Goal: Task Accomplishment & Management: Use online tool/utility

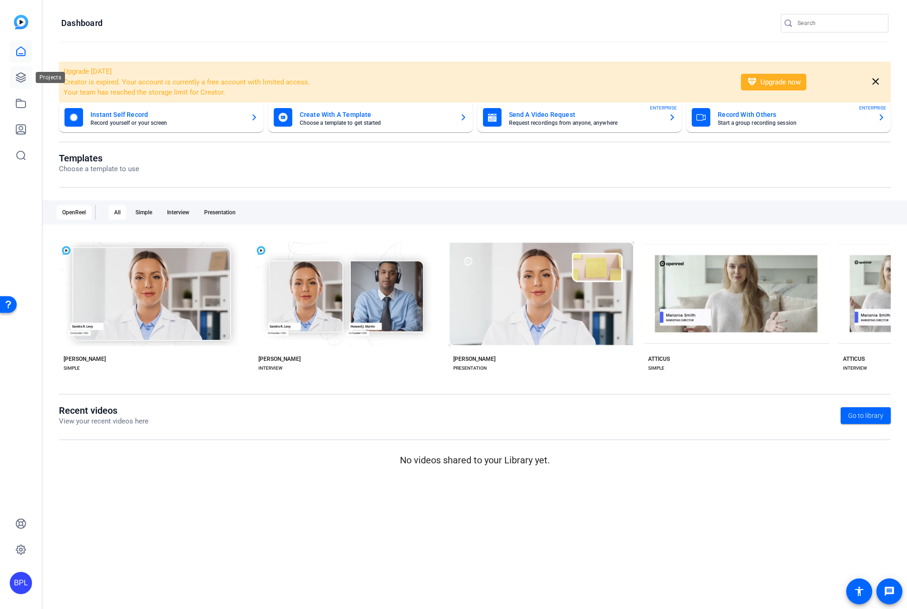
click at [29, 78] on link at bounding box center [21, 77] width 22 height 22
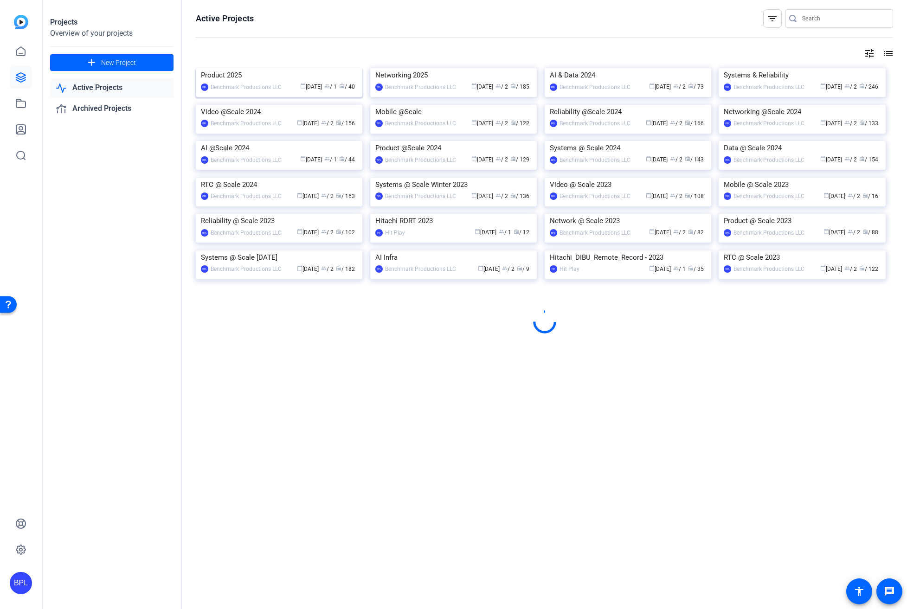
click at [279, 68] on img at bounding box center [279, 68] width 167 height 0
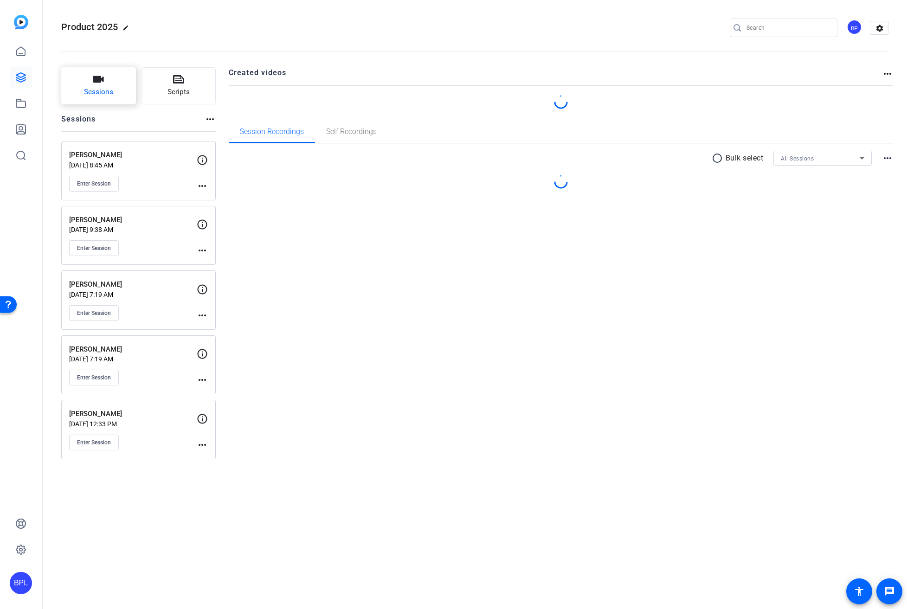
click at [94, 92] on span "Sessions" at bounding box center [98, 92] width 29 height 11
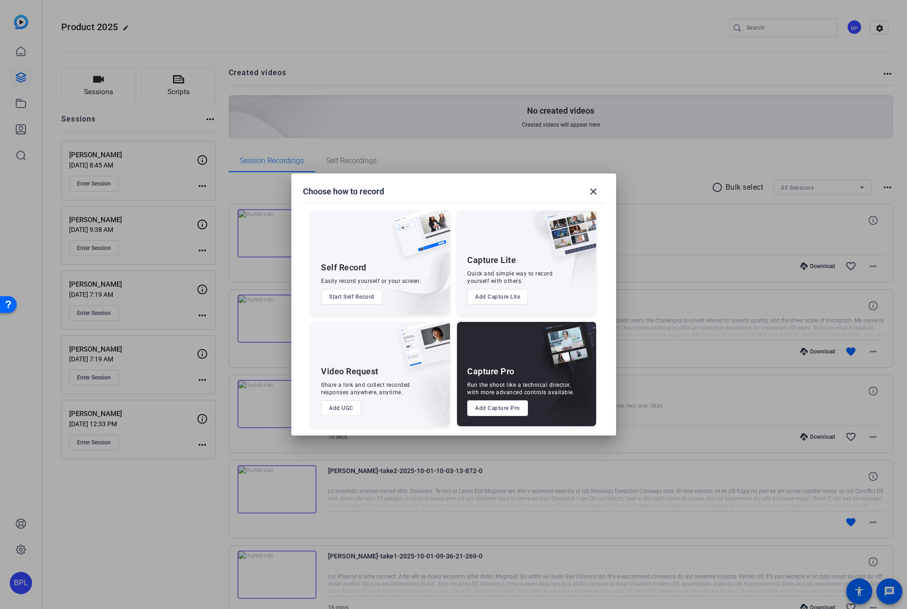
click at [500, 408] on button "Add Capture Pro" at bounding box center [497, 409] width 61 height 16
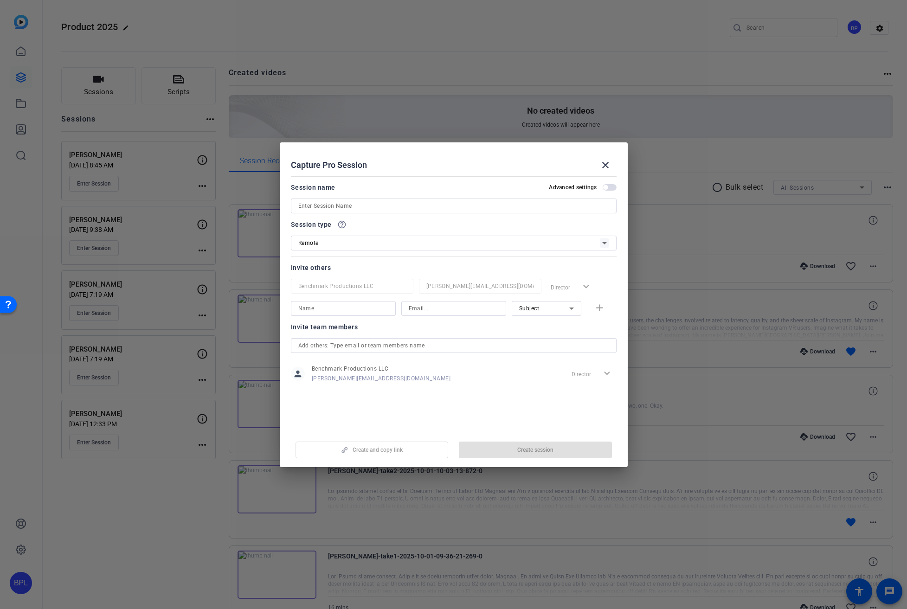
click at [363, 206] on input at bounding box center [453, 206] width 311 height 11
paste input "Karim & [PERSON_NAME]"
type input "Karim & [PERSON_NAME]"
drag, startPoint x: 523, startPoint y: 449, endPoint x: 534, endPoint y: 453, distance: 11.7
click at [524, 450] on span "Create session" at bounding box center [536, 450] width 36 height 7
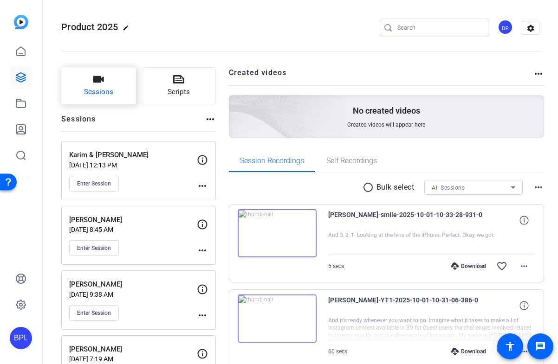
click at [89, 82] on button "Sessions" at bounding box center [98, 85] width 75 height 37
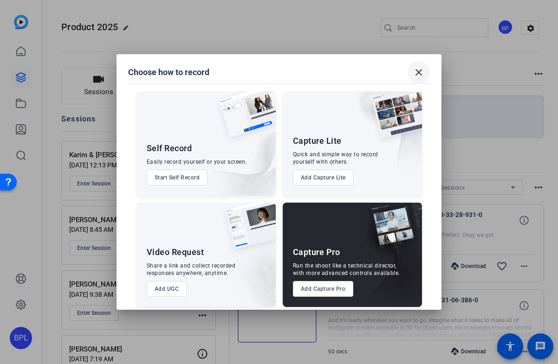
click at [417, 73] on mat-icon "close" at bounding box center [418, 72] width 11 height 11
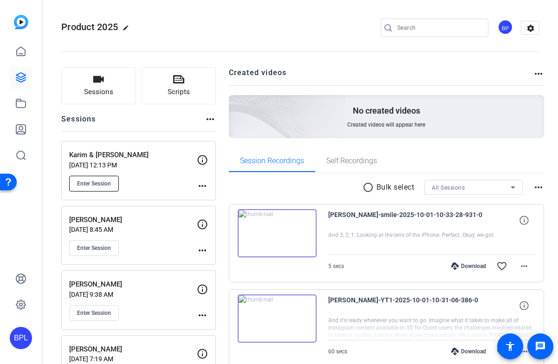
click at [107, 186] on span "Enter Session" at bounding box center [94, 183] width 34 height 7
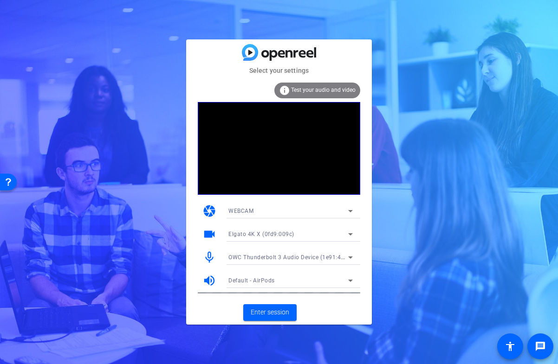
click at [264, 256] on span "OWC Thunderbolt 3 Audio Device (1e91:4001)" at bounding box center [290, 256] width 125 height 7
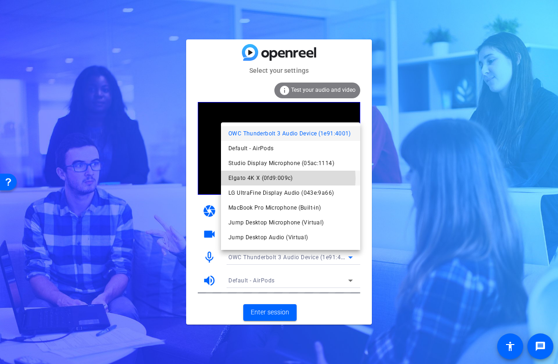
click at [281, 179] on span "Elgato 4K X (0fd9:009c)" at bounding box center [260, 178] width 65 height 11
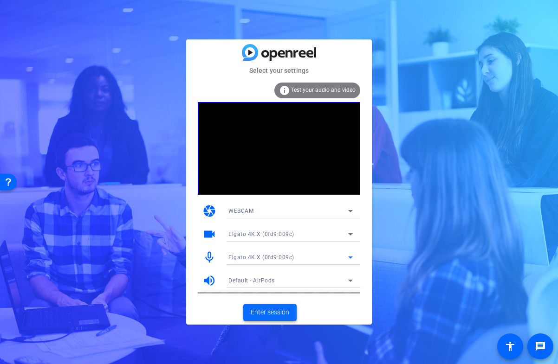
click at [274, 311] on span "Enter session" at bounding box center [270, 313] width 39 height 10
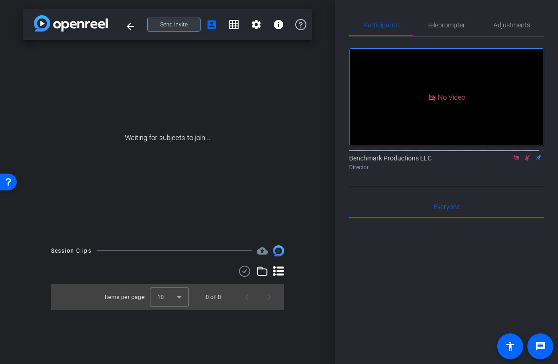
click at [175, 25] on span "Send invite" at bounding box center [173, 24] width 27 height 7
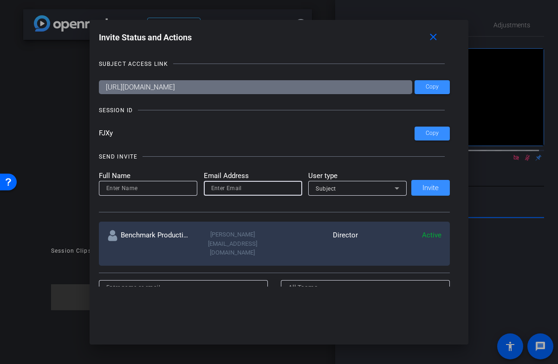
click at [239, 193] on input "email" at bounding box center [253, 188] width 84 height 11
paste input "[EMAIL_ADDRESS][DOMAIN_NAME]"
type input "[EMAIL_ADDRESS][DOMAIN_NAME]"
click at [152, 190] on input at bounding box center [148, 188] width 84 height 11
type input "[PERSON_NAME]"
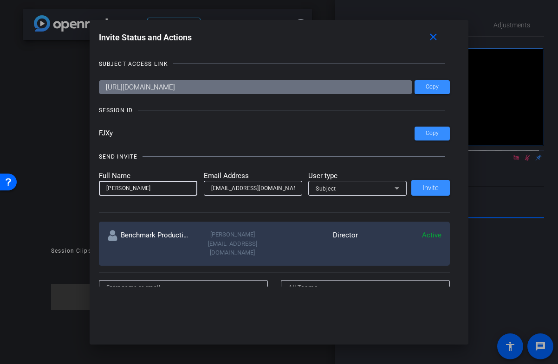
click at [386, 186] on div "Subject" at bounding box center [355, 189] width 79 height 12
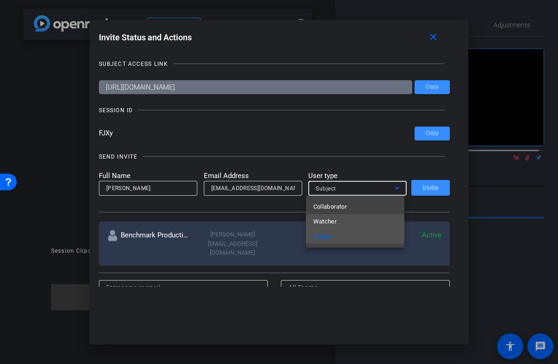
click at [340, 218] on mat-option "Watcher" at bounding box center [355, 221] width 98 height 15
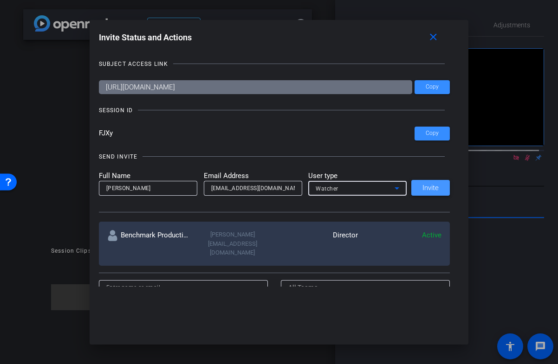
click at [414, 188] on span at bounding box center [430, 188] width 39 height 22
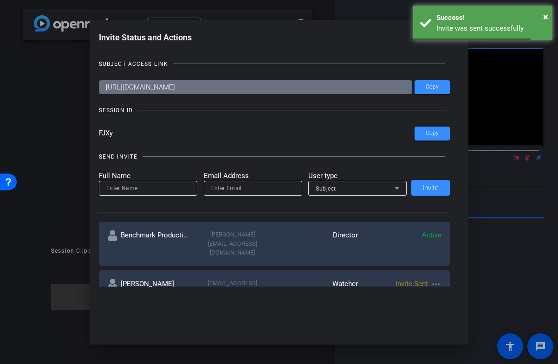
click at [448, 130] on div "SUBJECT ACCESS LINK [URL][DOMAIN_NAME] Copy SESSION ID FJXy Copy SEND INVITE Fu…" at bounding box center [279, 168] width 361 height 237
click at [439, 135] on span at bounding box center [432, 134] width 35 height 22
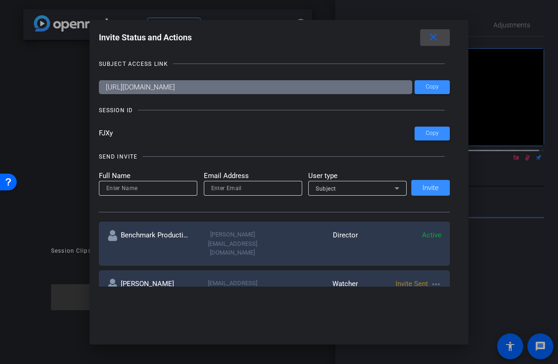
click at [443, 37] on span at bounding box center [435, 37] width 30 height 22
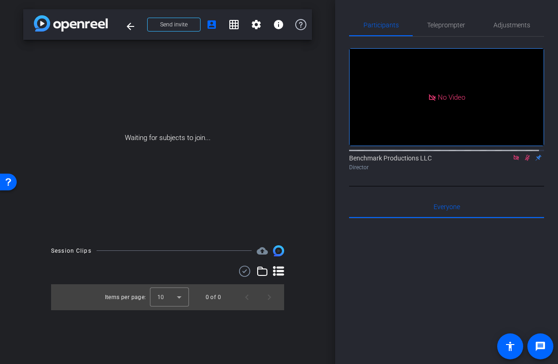
click at [512, 161] on icon at bounding box center [515, 158] width 7 height 6
click at [501, 161] on icon at bounding box center [504, 158] width 7 height 6
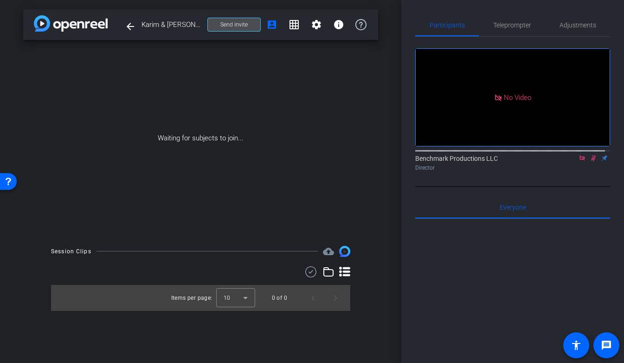
click at [229, 30] on span at bounding box center [234, 24] width 52 height 22
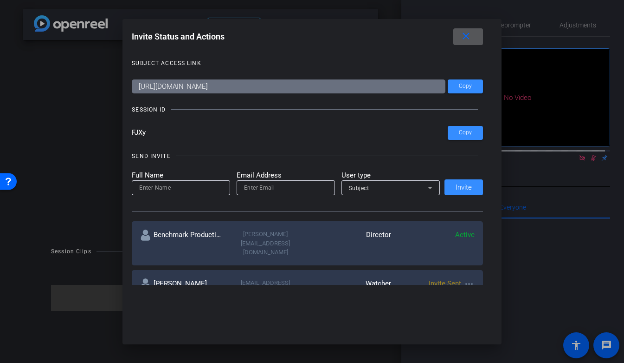
scroll to position [80, 0]
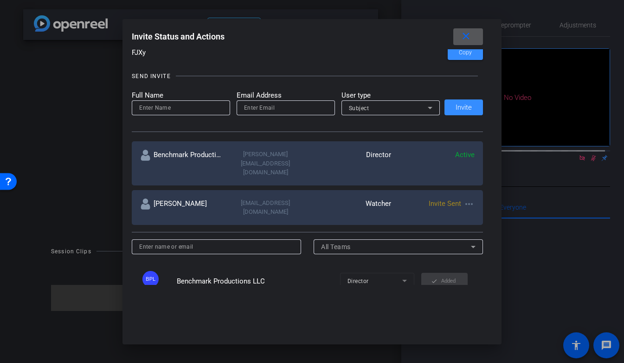
click at [468, 198] on mat-icon "more_horiz" at bounding box center [469, 203] width 11 height 11
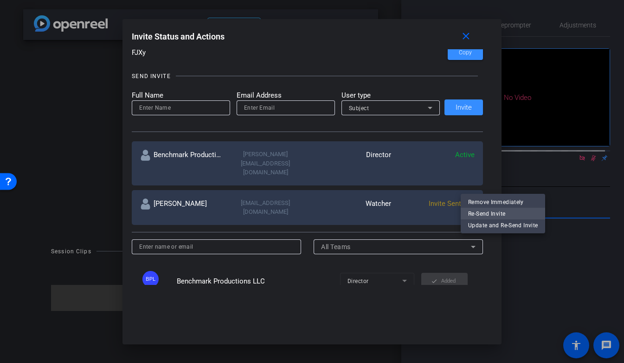
click at [500, 214] on span "Re-Send Invite" at bounding box center [503, 213] width 70 height 11
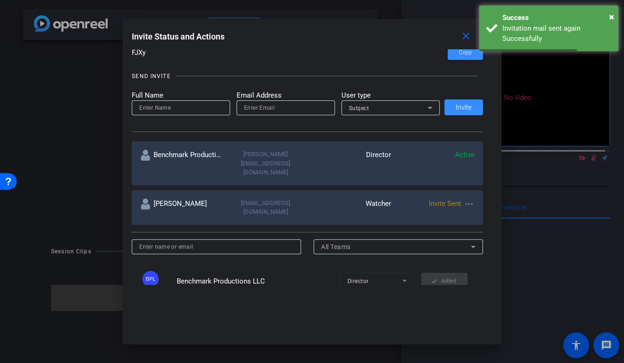
scroll to position [0, 0]
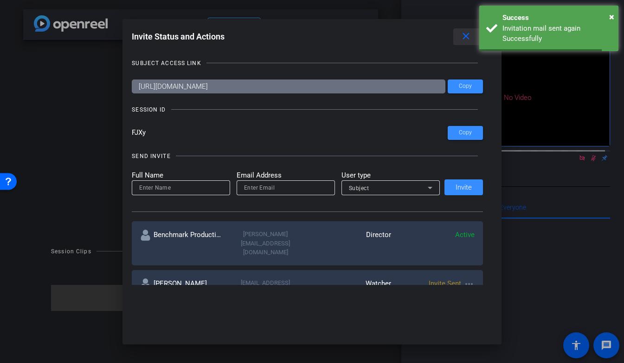
click at [470, 37] on mat-icon "close" at bounding box center [466, 37] width 12 height 12
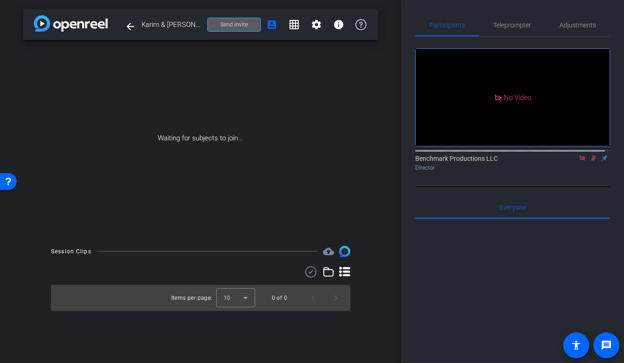
click at [247, 25] on span at bounding box center [234, 24] width 52 height 22
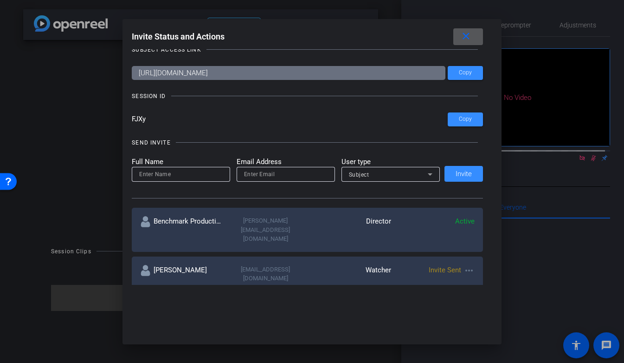
scroll to position [12, 0]
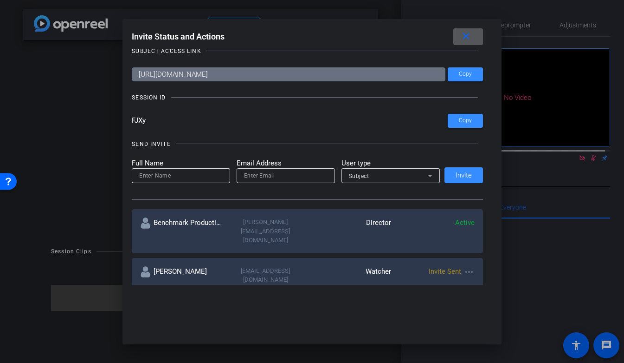
click at [467, 42] on mat-icon "close" at bounding box center [466, 37] width 12 height 12
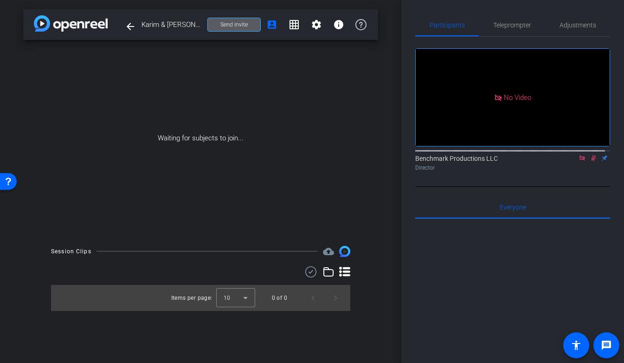
click at [557, 161] on icon at bounding box center [582, 158] width 7 height 6
click at [557, 161] on icon at bounding box center [571, 158] width 7 height 6
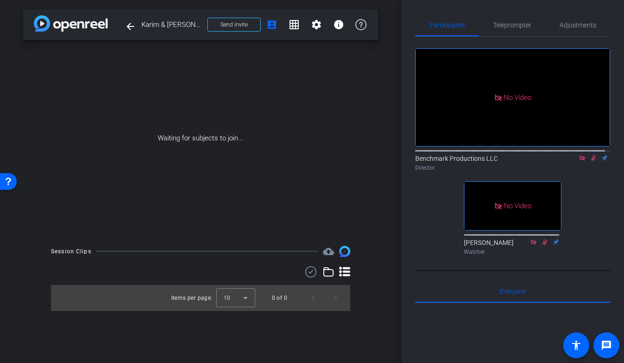
click at [557, 160] on icon at bounding box center [582, 157] width 5 height 5
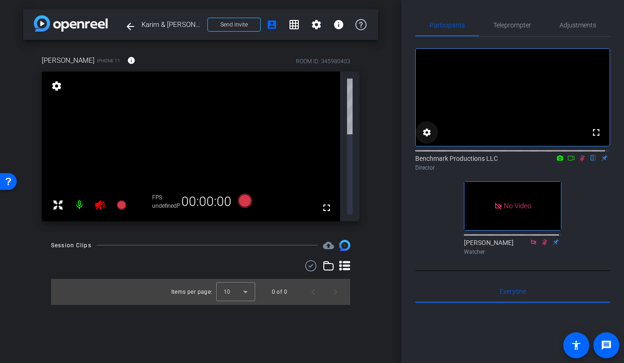
click at [427, 138] on mat-icon "settings" at bounding box center [426, 132] width 11 height 11
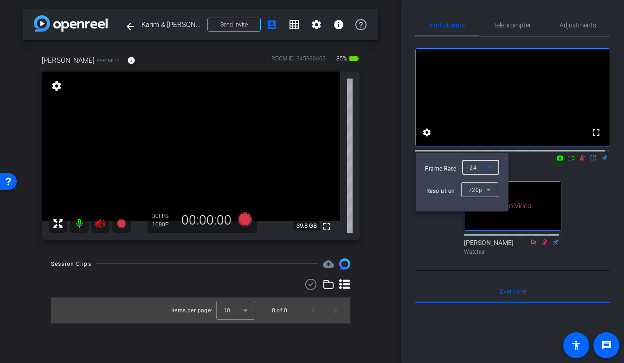
click at [476, 166] on span "24" at bounding box center [473, 167] width 7 height 6
click at [481, 187] on mat-option "30" at bounding box center [480, 185] width 37 height 15
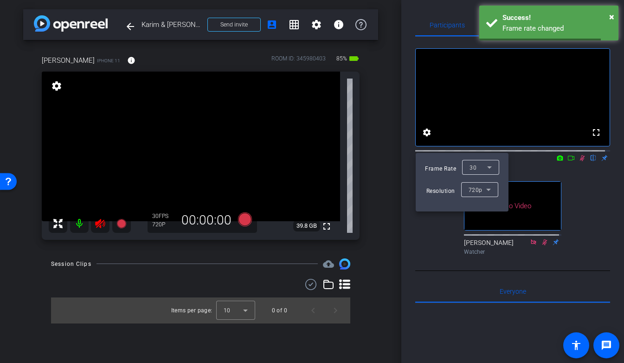
click at [438, 237] on div at bounding box center [312, 181] width 624 height 363
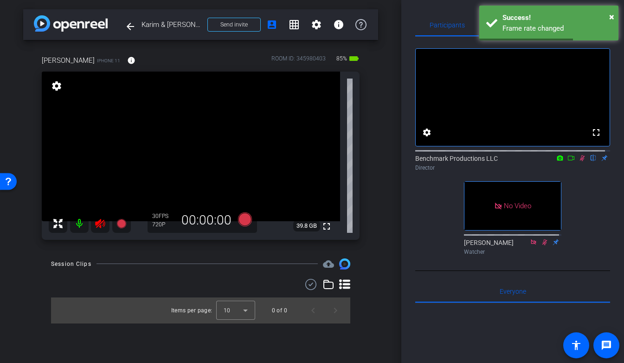
click at [80, 225] on mat-icon at bounding box center [79, 223] width 19 height 19
click at [420, 9] on div "Participants Teleprompter Adjustments fullscreen settings Benchmark Productions…" at bounding box center [513, 181] width 223 height 363
click at [557, 15] on span "×" at bounding box center [611, 16] width 5 height 11
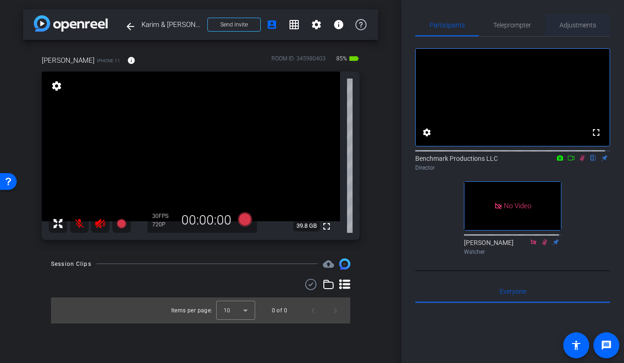
click at [557, 26] on span "Adjustments" at bounding box center [578, 25] width 37 height 6
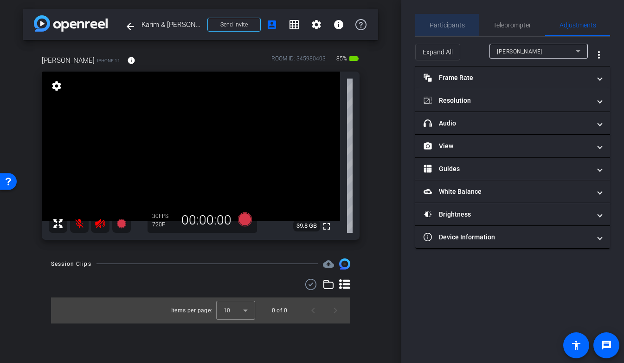
click at [454, 19] on span "Participants" at bounding box center [447, 25] width 35 height 22
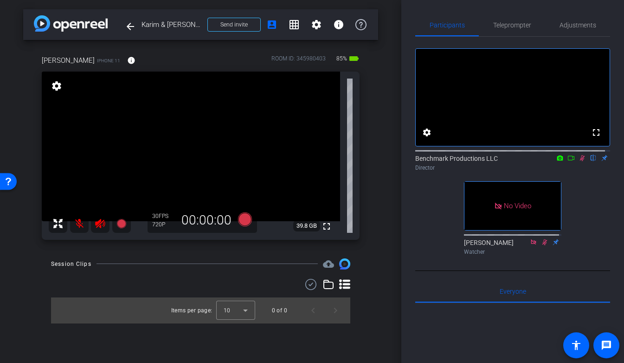
click at [557, 161] on icon at bounding box center [571, 158] width 7 height 6
click at [557, 26] on span "Adjustments" at bounding box center [578, 25] width 37 height 6
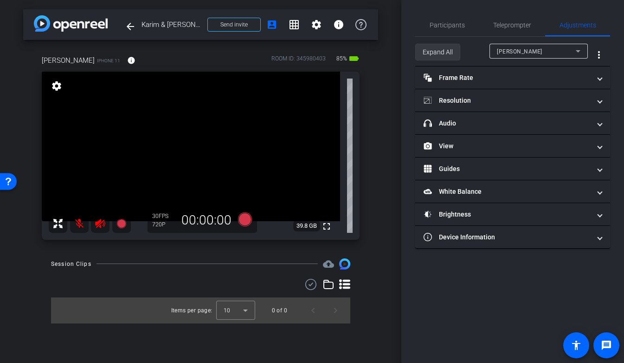
click at [434, 49] on span "Expand All" at bounding box center [438, 52] width 30 height 18
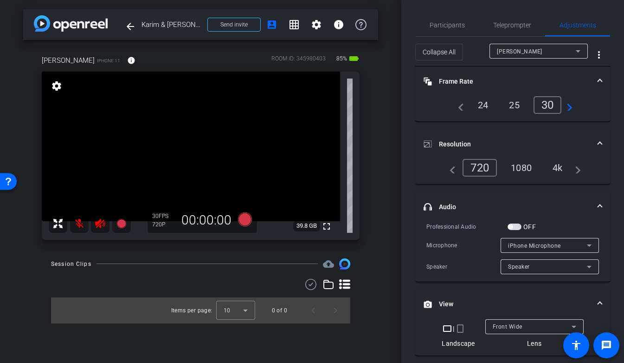
click at [557, 164] on div "4k" at bounding box center [558, 168] width 24 height 16
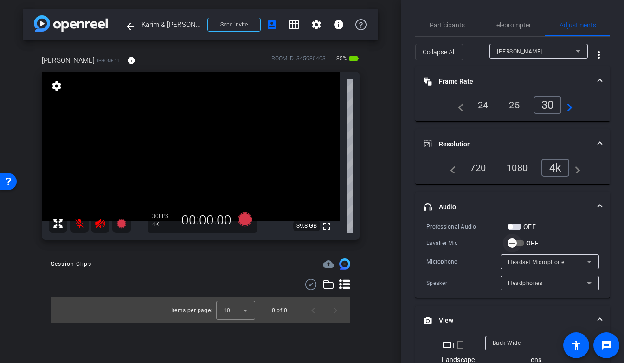
click at [519, 244] on span "button" at bounding box center [512, 242] width 19 height 19
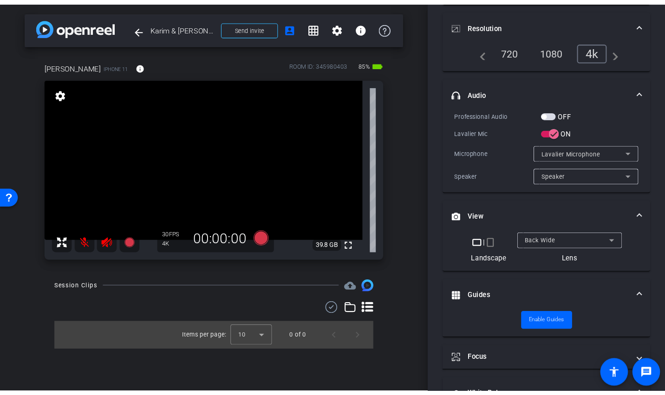
scroll to position [0, 0]
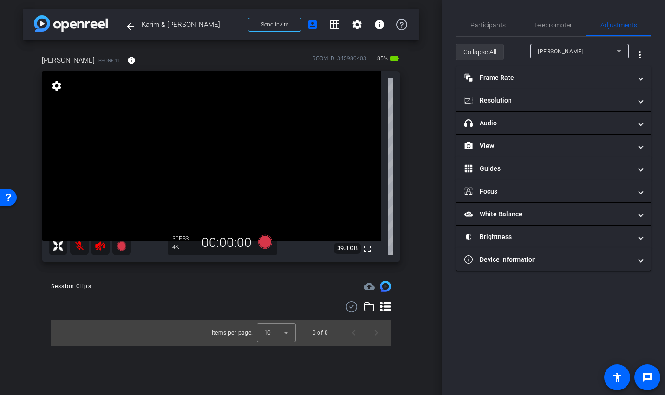
click at [493, 49] on span "Collapse All" at bounding box center [479, 52] width 33 height 18
click at [490, 51] on span "Expand All" at bounding box center [478, 52] width 30 height 18
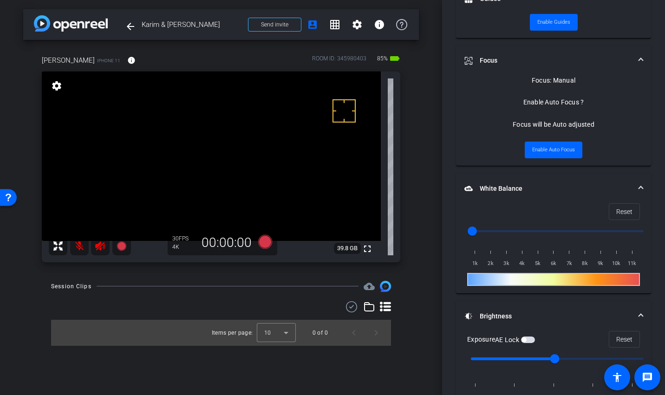
scroll to position [428, 0]
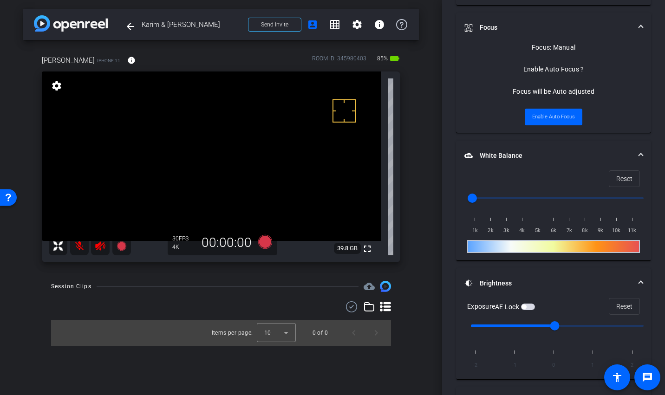
click at [526, 307] on span "button" at bounding box center [523, 307] width 5 height 5
drag, startPoint x: 475, startPoint y: 197, endPoint x: 506, endPoint y: 196, distance: 30.7
click at [506, 196] on input "range" at bounding box center [557, 198] width 192 height 20
click at [557, 181] on span at bounding box center [624, 179] width 30 height 22
type input "1000"
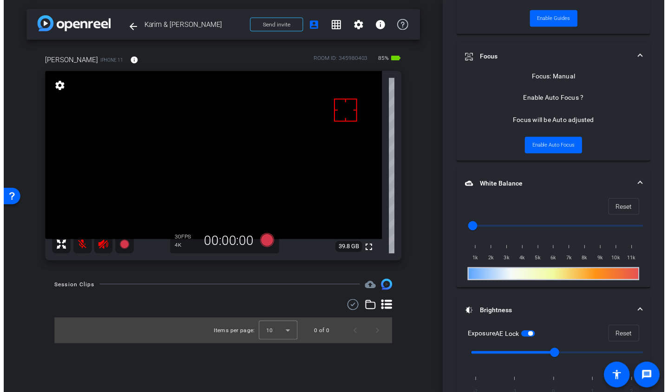
scroll to position [399, 0]
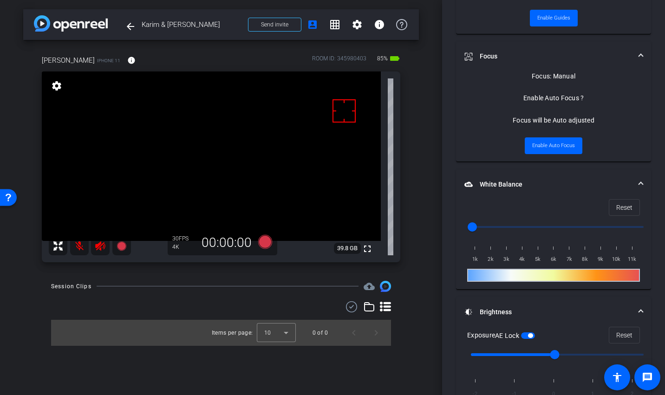
click at [192, 155] on video at bounding box center [211, 155] width 339 height 169
drag, startPoint x: 335, startPoint y: 100, endPoint x: 327, endPoint y: 91, distance: 12.5
click at [529, 336] on span "button" at bounding box center [528, 335] width 14 height 6
click at [139, 330] on div "Items per page: 10 0 of 0" at bounding box center [221, 333] width 340 height 26
click at [156, 157] on video at bounding box center [211, 155] width 339 height 169
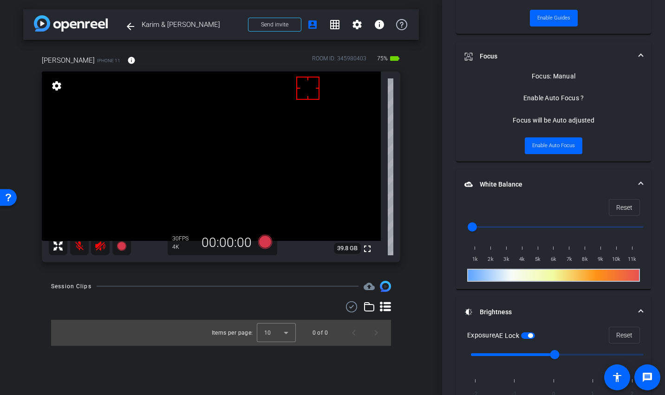
click at [269, 145] on video at bounding box center [211, 155] width 339 height 169
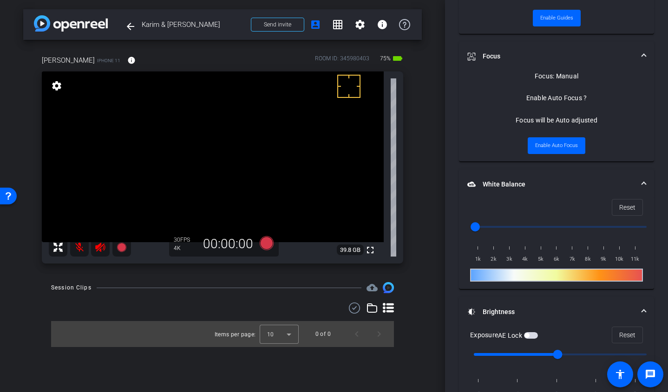
click at [533, 333] on span "button" at bounding box center [531, 335] width 14 height 6
click at [544, 141] on span "Enable Auto Focus" at bounding box center [556, 146] width 43 height 14
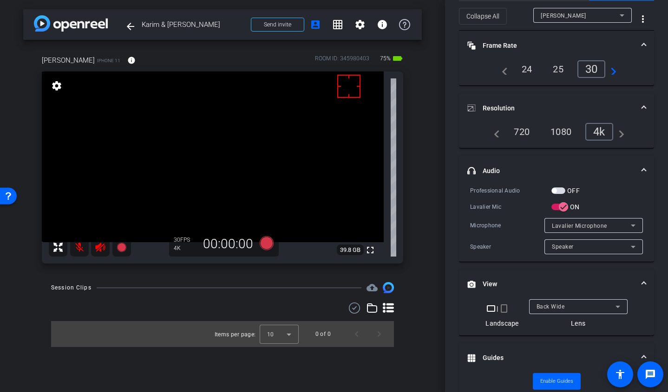
scroll to position [0, 0]
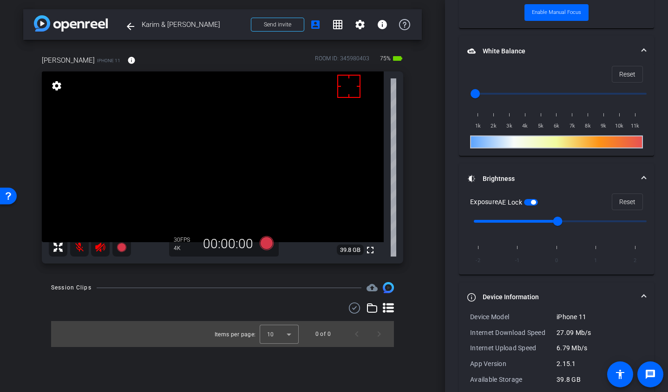
click at [497, 299] on mat-panel-title "Device Information" at bounding box center [550, 297] width 167 height 10
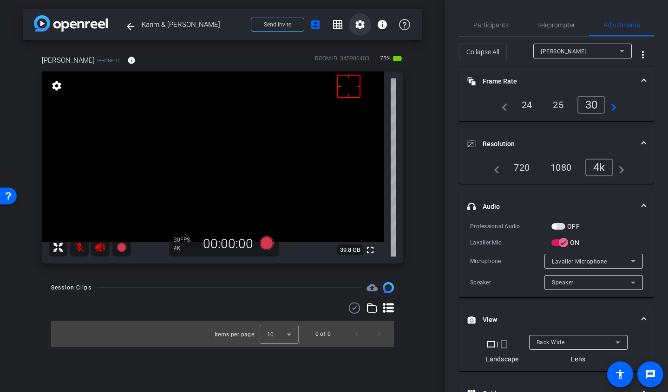
click at [360, 25] on mat-icon "settings" at bounding box center [359, 24] width 11 height 11
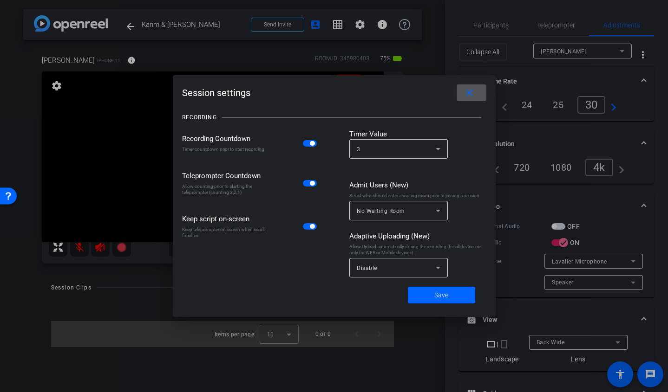
click at [307, 138] on mat-slide-toggle at bounding box center [311, 143] width 16 height 11
click at [309, 140] on span "button" at bounding box center [310, 143] width 14 height 6
click at [437, 298] on span "Save" at bounding box center [441, 296] width 14 height 10
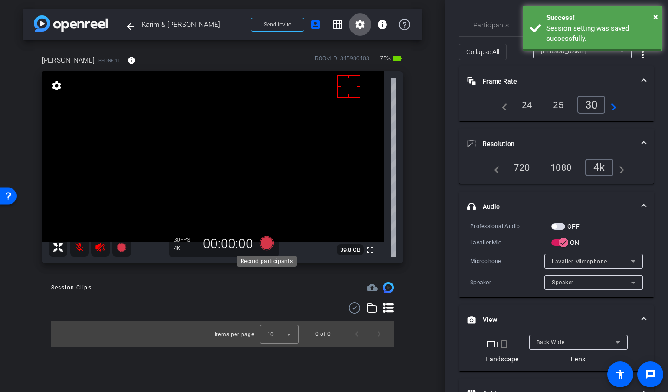
click at [269, 242] on icon at bounding box center [266, 243] width 14 height 14
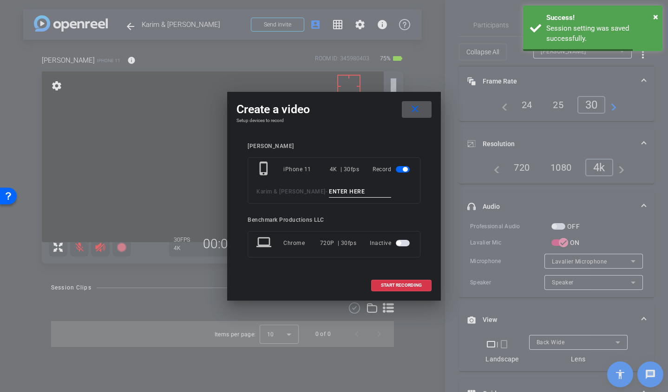
click at [330, 191] on input at bounding box center [360, 192] width 62 height 12
type input "take1"
click at [405, 285] on span "START RECORDING" at bounding box center [401, 285] width 41 height 5
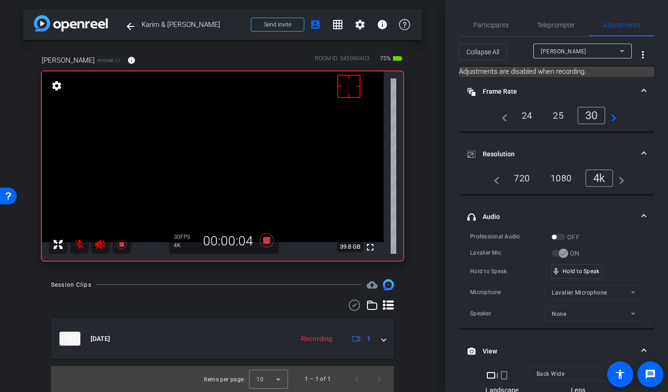
click at [78, 245] on mat-icon at bounding box center [79, 244] width 19 height 19
click at [387, 306] on icon at bounding box center [387, 305] width 11 height 11
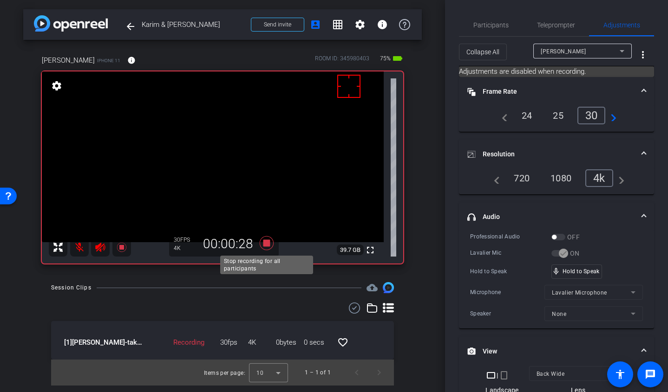
click at [267, 246] on icon at bounding box center [266, 243] width 14 height 14
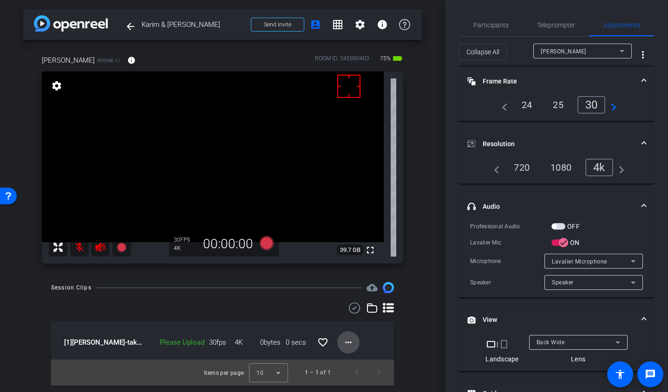
click at [345, 339] on mat-icon "more_horiz" at bounding box center [348, 342] width 11 height 11
click at [352, 300] on span "Upload" at bounding box center [362, 300] width 37 height 11
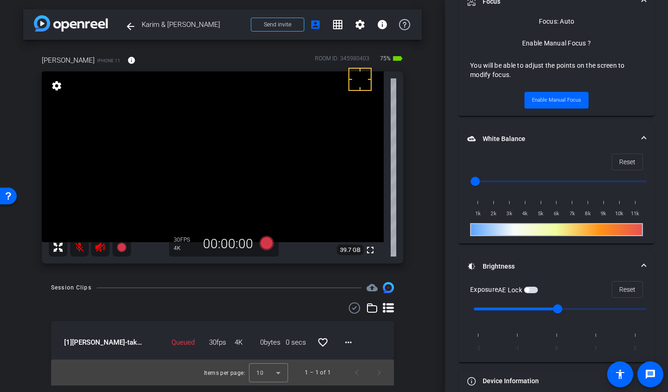
scroll to position [468, 0]
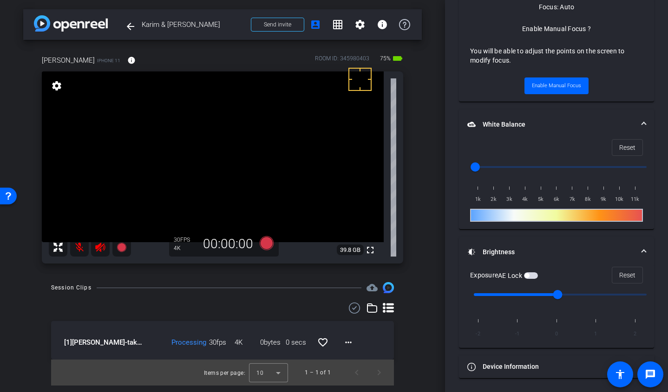
click at [533, 273] on span "button" at bounding box center [531, 275] width 14 height 6
click at [348, 344] on mat-icon "more_horiz" at bounding box center [348, 342] width 11 height 11
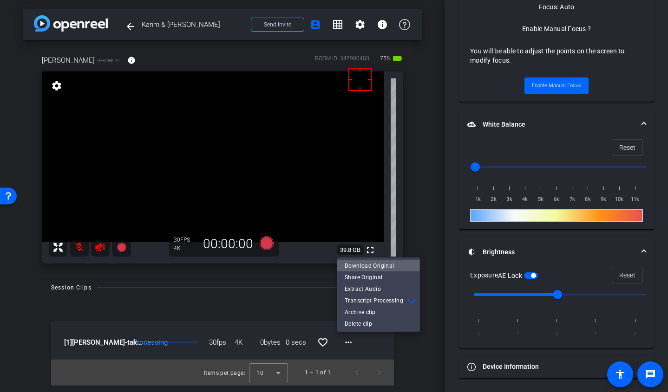
click at [359, 265] on span "Download Original" at bounding box center [378, 265] width 68 height 11
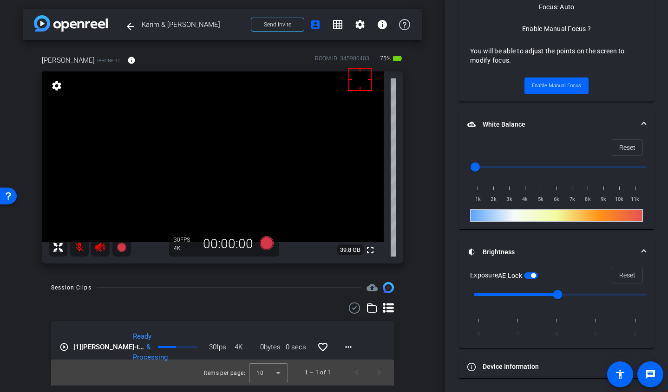
click at [434, 355] on div "arrow_back [PERSON_NAME] & [PERSON_NAME] Back to project Send invite account_bo…" at bounding box center [222, 196] width 445 height 392
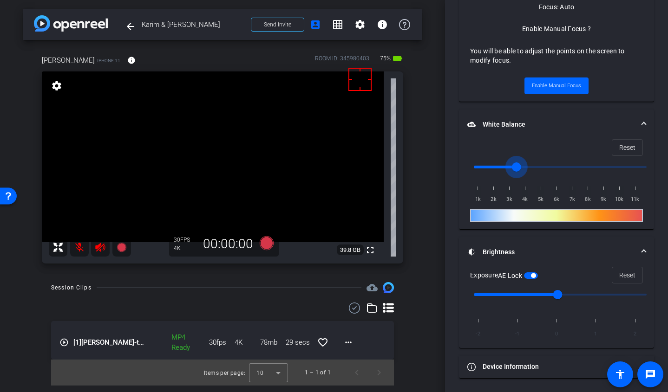
drag, startPoint x: 480, startPoint y: 166, endPoint x: 521, endPoint y: 168, distance: 41.8
click at [521, 168] on input "range" at bounding box center [560, 167] width 192 height 20
drag, startPoint x: 521, startPoint y: 168, endPoint x: 509, endPoint y: 169, distance: 12.1
click at [509, 169] on input "range" at bounding box center [560, 167] width 192 height 20
click at [557, 149] on span "Reset" at bounding box center [627, 148] width 16 height 18
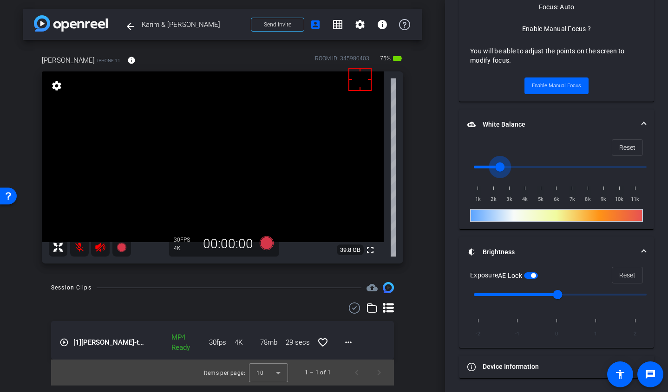
drag, startPoint x: 475, startPoint y: 168, endPoint x: 502, endPoint y: 167, distance: 26.9
click at [502, 167] on input "range" at bounding box center [560, 167] width 192 height 20
click at [557, 151] on span "Reset" at bounding box center [627, 148] width 16 height 18
drag, startPoint x: 477, startPoint y: 165, endPoint x: 502, endPoint y: 166, distance: 25.1
type input "2500"
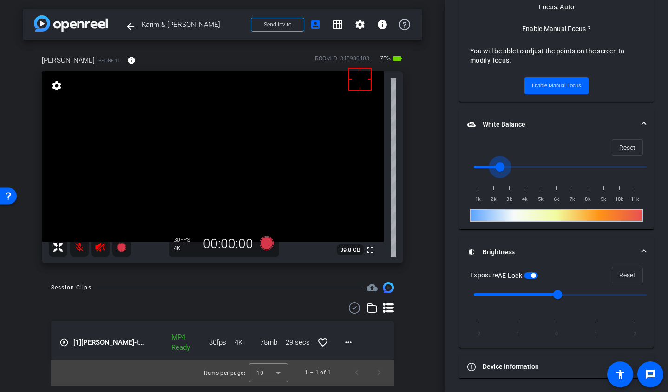
click at [502, 166] on input "range" at bounding box center [560, 167] width 192 height 20
click at [154, 155] on video at bounding box center [213, 156] width 342 height 171
click at [155, 155] on video at bounding box center [213, 156] width 342 height 171
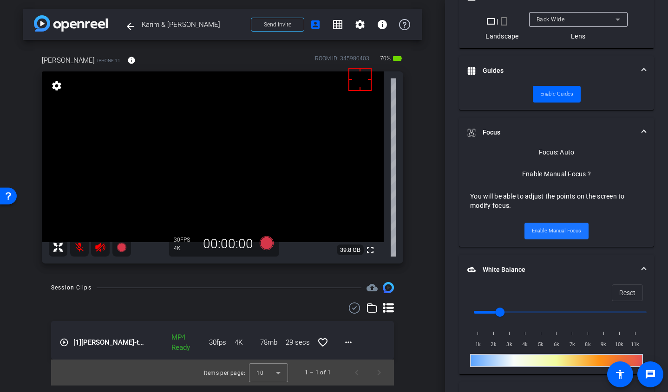
drag, startPoint x: 564, startPoint y: 233, endPoint x: 165, endPoint y: 153, distance: 406.6
click at [557, 233] on span "Enable Manual Focus" at bounding box center [555, 231] width 49 height 14
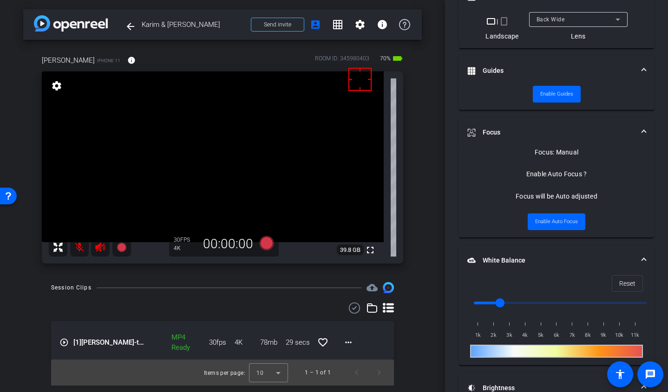
click at [157, 156] on video at bounding box center [213, 156] width 342 height 171
click at [557, 221] on span "Enable Auto Focus" at bounding box center [556, 222] width 43 height 14
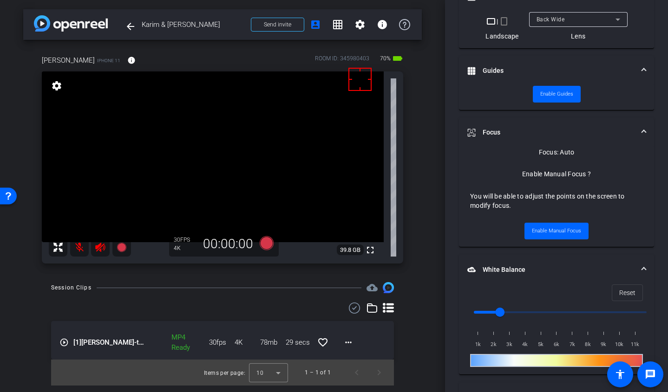
click at [435, 324] on div "arrow_back [PERSON_NAME] & [PERSON_NAME] Back to project Send invite account_bo…" at bounding box center [222, 196] width 445 height 392
click at [261, 286] on div "Session Clips cloud_upload" at bounding box center [222, 287] width 343 height 11
click at [270, 244] on icon at bounding box center [266, 243] width 14 height 14
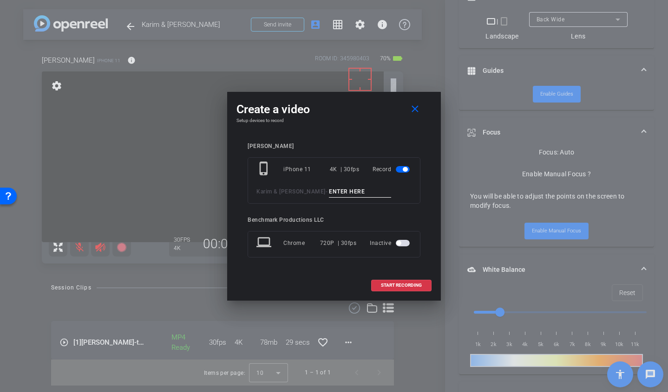
click at [333, 189] on input at bounding box center [360, 192] width 62 height 12
type input "take1-1"
click at [410, 287] on span "START RECORDING" at bounding box center [401, 285] width 41 height 5
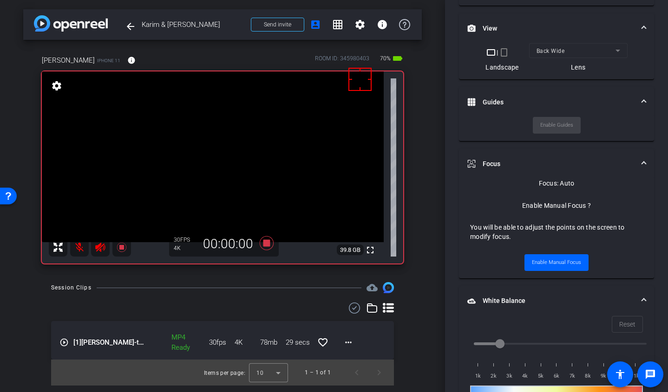
scroll to position [354, 0]
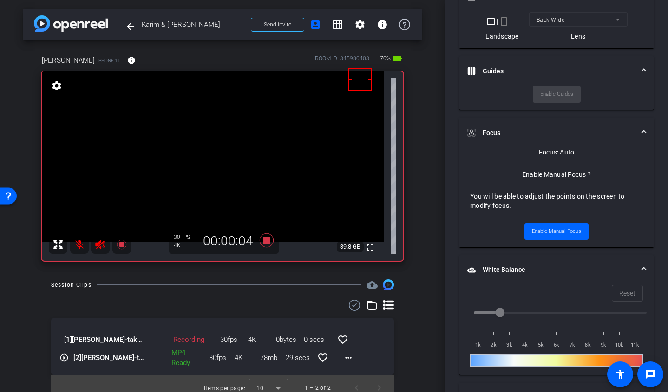
click at [80, 246] on mat-icon at bounding box center [79, 244] width 19 height 19
click at [108, 274] on div "arrow_back [PERSON_NAME] & [PERSON_NAME] Back to project Send invite account_bo…" at bounding box center [222, 196] width 445 height 392
click at [82, 248] on mat-icon at bounding box center [79, 244] width 19 height 19
click at [81, 245] on mat-icon at bounding box center [79, 244] width 19 height 19
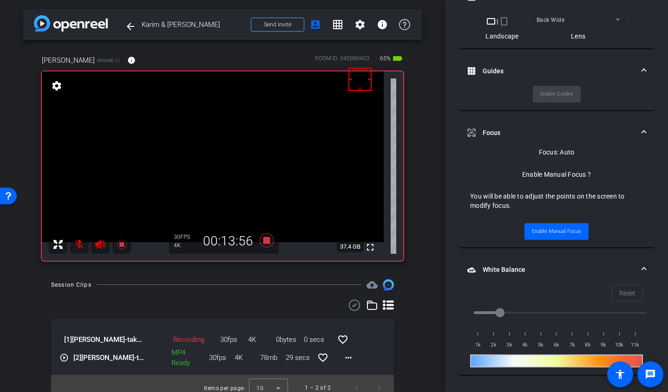
click at [79, 243] on mat-icon at bounding box center [79, 244] width 19 height 19
click at [81, 245] on mat-icon at bounding box center [79, 244] width 19 height 19
click at [31, 303] on div "Session Clips cloud_upload [1] [PERSON_NAME]-take1-1-2025-10-01-13-28-31-861-0 …" at bounding box center [222, 340] width 398 height 122
click at [264, 246] on icon at bounding box center [266, 240] width 22 height 17
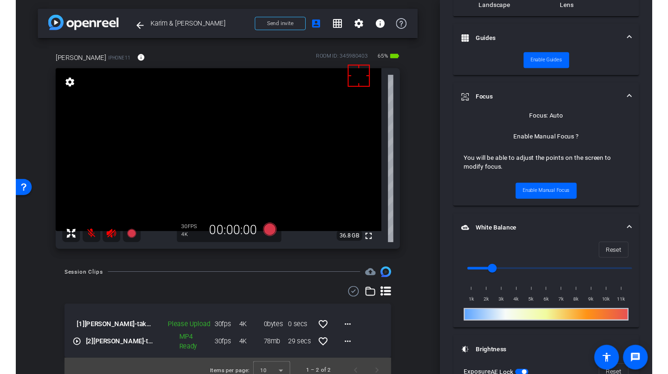
scroll to position [323, 0]
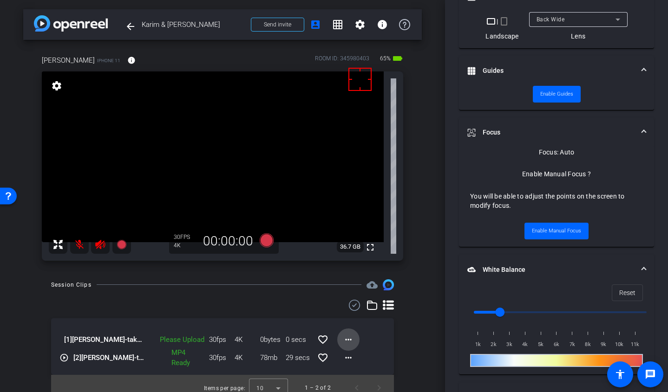
click at [343, 336] on mat-icon "more_horiz" at bounding box center [348, 339] width 11 height 11
click at [356, 360] on span "Upload" at bounding box center [358, 359] width 37 height 11
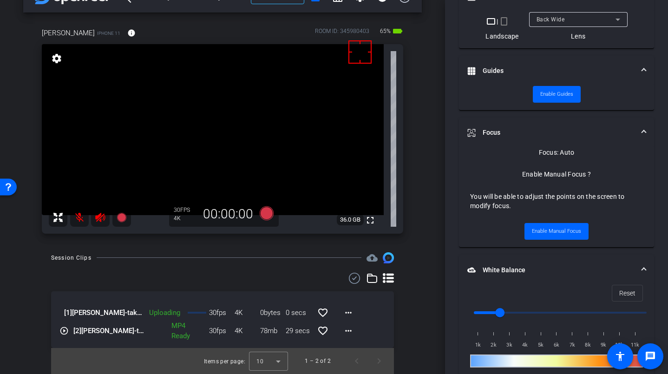
scroll to position [13, 0]
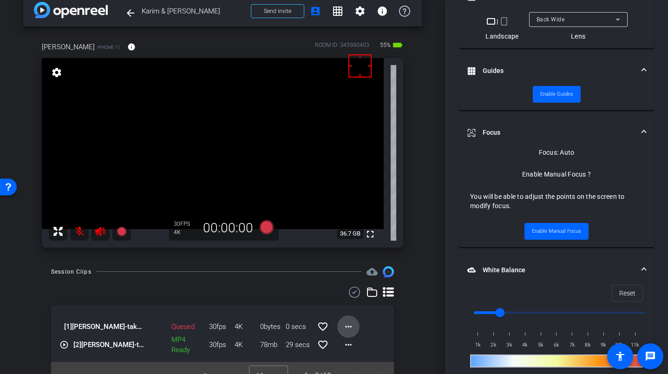
click at [343, 327] on mat-icon "more_horiz" at bounding box center [348, 326] width 11 height 11
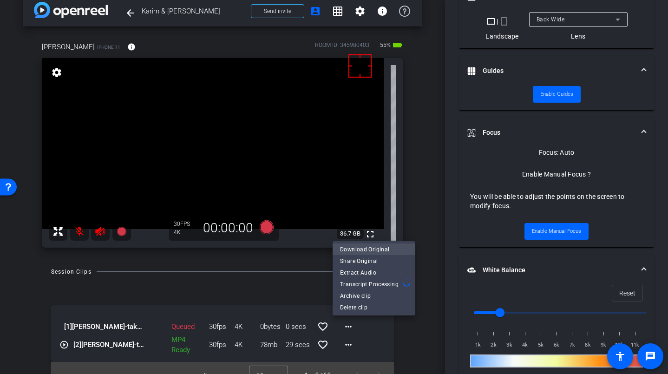
click at [368, 249] on span "Download Original" at bounding box center [374, 248] width 68 height 11
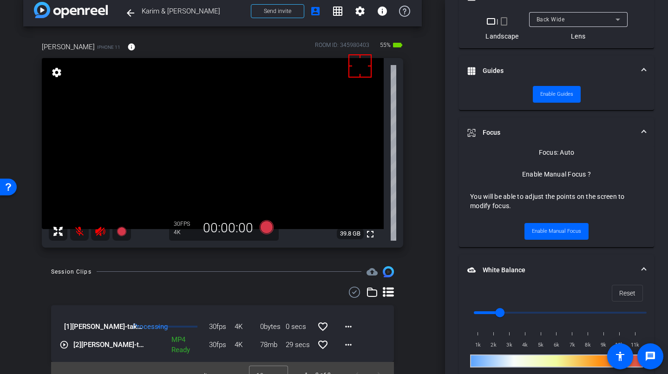
click at [417, 255] on div "arrow_back [PERSON_NAME] & [PERSON_NAME] Back to project Send invite account_bo…" at bounding box center [222, 174] width 445 height 374
click at [265, 224] on icon at bounding box center [266, 227] width 14 height 14
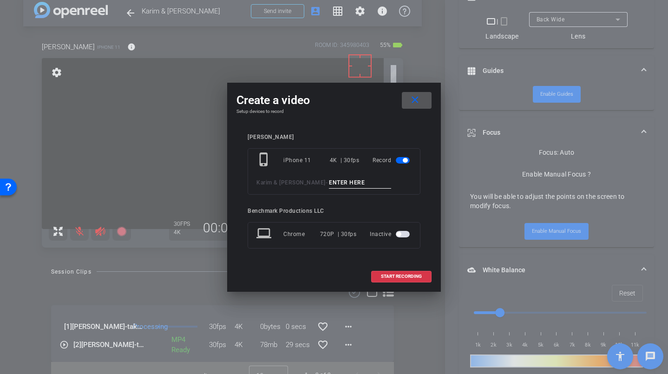
click at [331, 181] on input at bounding box center [360, 183] width 62 height 12
type input "take2"
click at [420, 270] on span at bounding box center [400, 276] width 59 height 22
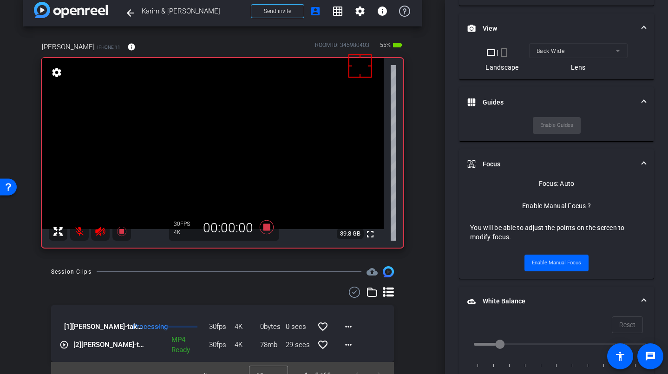
scroll to position [354, 0]
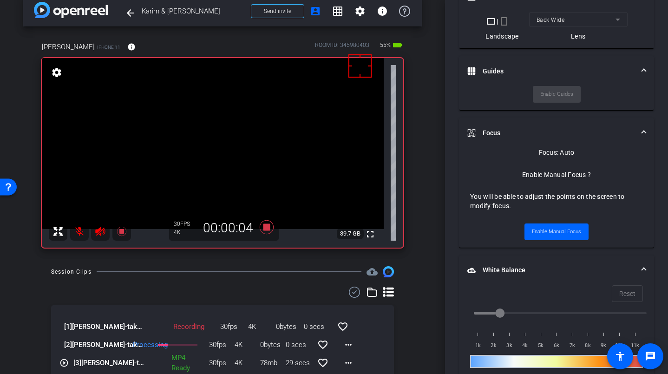
click at [79, 229] on mat-icon at bounding box center [79, 231] width 19 height 19
click at [129, 299] on div "[1] [PERSON_NAME]-take2-2025-10-01-13-58-13-692-0 Recording 30fps 4K 0bytes 0 s…" at bounding box center [222, 345] width 343 height 119
click at [79, 234] on mat-icon at bounding box center [79, 231] width 19 height 19
click at [230, 290] on div at bounding box center [222, 291] width 343 height 11
click at [262, 228] on icon at bounding box center [266, 227] width 14 height 14
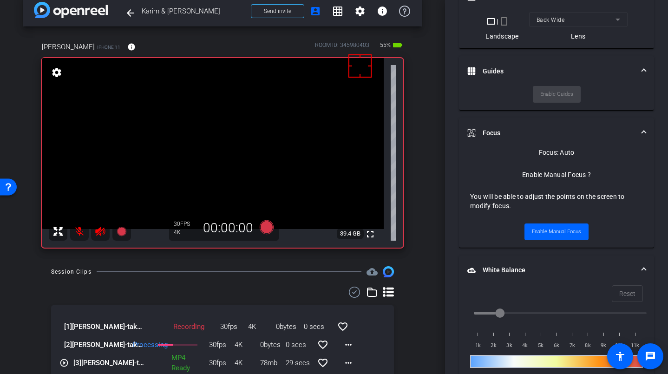
scroll to position [323, 0]
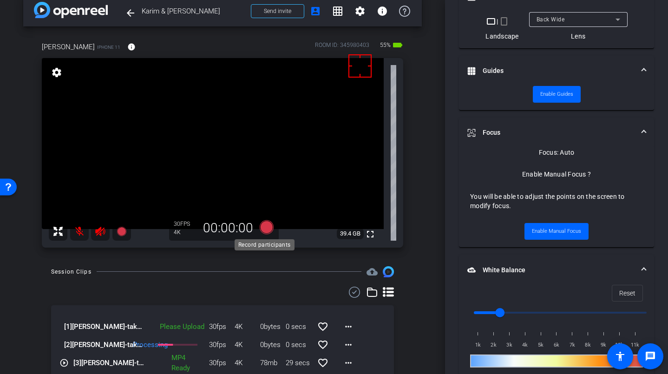
click at [265, 228] on icon at bounding box center [266, 227] width 14 height 14
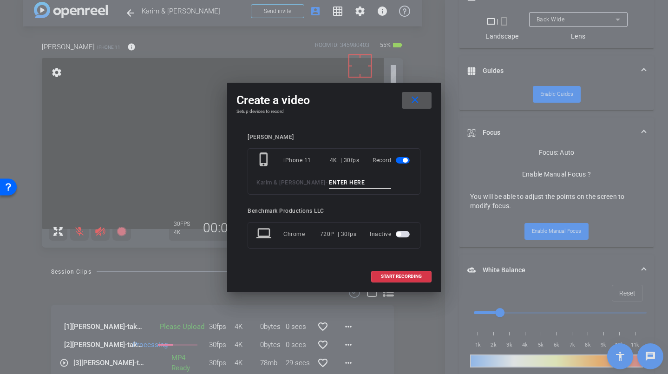
click at [329, 183] on input at bounding box center [360, 183] width 62 height 12
type input "Take 2-1"
click at [414, 98] on mat-icon "close" at bounding box center [415, 100] width 12 height 12
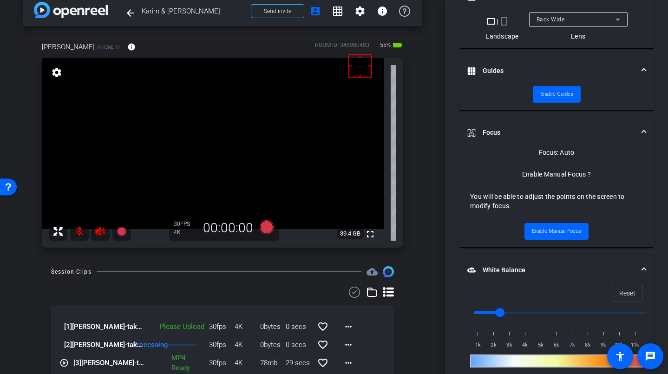
click at [407, 314] on div "Session Clips cloud_upload [1] [PERSON_NAME]-take2-2025-10-01-13-58-13-692-0 Pl…" at bounding box center [222, 336] width 398 height 140
click at [260, 226] on icon at bounding box center [266, 227] width 14 height 14
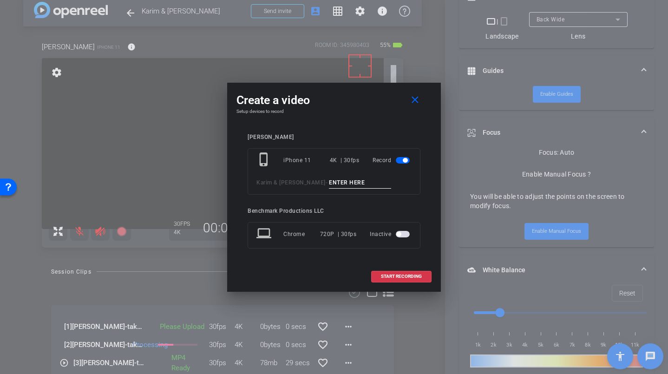
click at [329, 184] on input at bounding box center [360, 183] width 62 height 12
paste input "Take 2-1"
type input "Take 2-1"
click at [408, 275] on span "START RECORDING" at bounding box center [401, 276] width 41 height 5
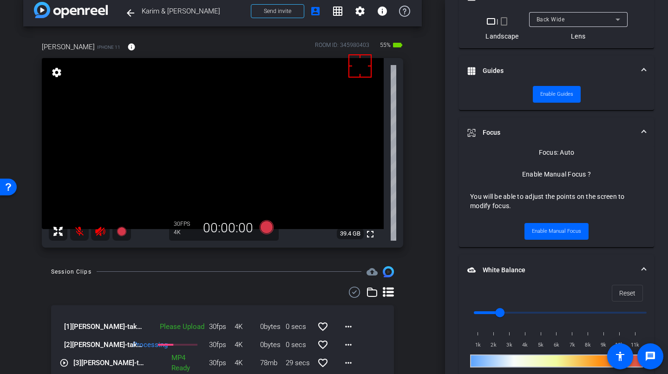
scroll to position [354, 0]
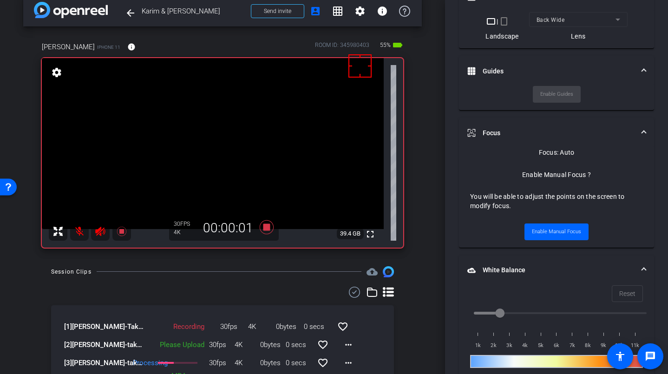
click at [78, 275] on div "Session Clips" at bounding box center [71, 271] width 40 height 9
click at [80, 231] on mat-icon at bounding box center [79, 231] width 19 height 19
click at [79, 228] on mat-icon at bounding box center [79, 231] width 19 height 19
click at [77, 232] on mat-icon at bounding box center [79, 231] width 19 height 19
click at [77, 233] on mat-icon at bounding box center [79, 231] width 19 height 19
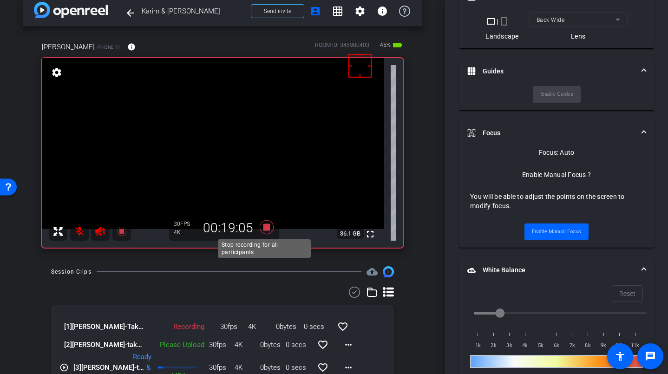
click at [263, 228] on icon at bounding box center [266, 227] width 14 height 14
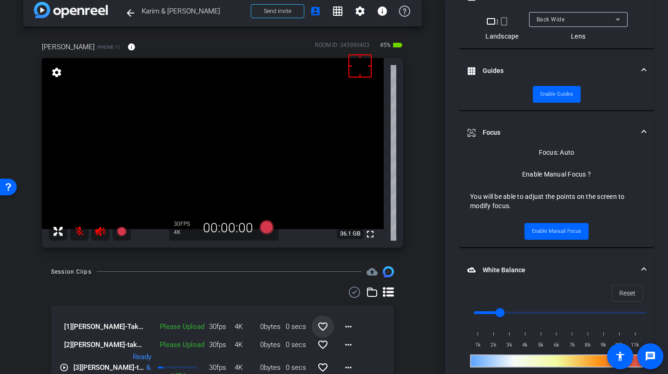
click at [318, 328] on mat-icon "favorite_border" at bounding box center [322, 326] width 11 height 11
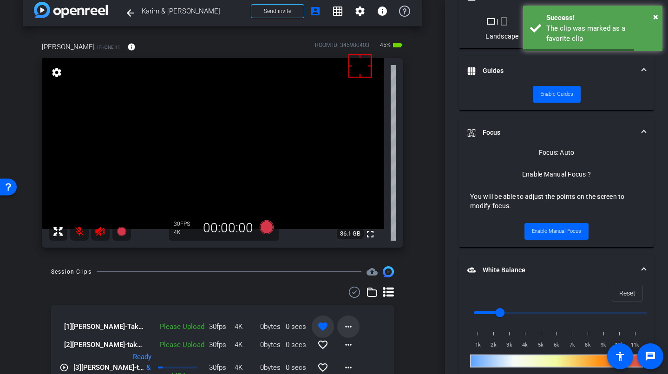
click at [348, 325] on mat-icon "more_horiz" at bounding box center [348, 326] width 11 height 11
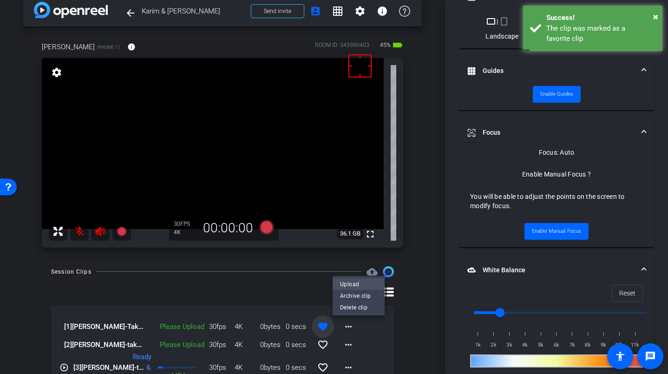
click at [353, 282] on span "Upload" at bounding box center [358, 283] width 37 height 11
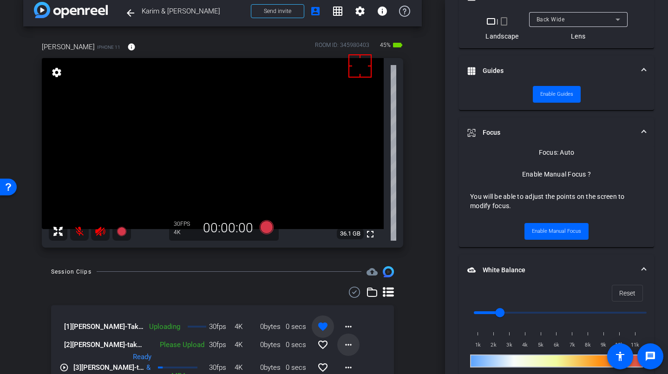
click at [345, 345] on mat-icon "more_horiz" at bounding box center [348, 344] width 11 height 11
click at [354, 301] on span "Upload" at bounding box center [358, 301] width 37 height 11
click at [421, 347] on div "arrow_back [PERSON_NAME] & [PERSON_NAME] Back to project Send invite account_bo…" at bounding box center [222, 174] width 445 height 374
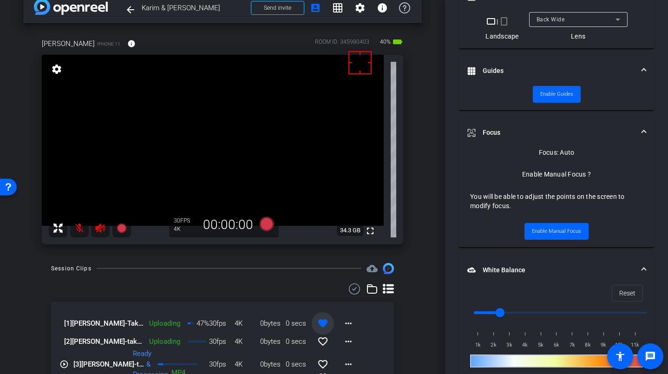
scroll to position [12, 0]
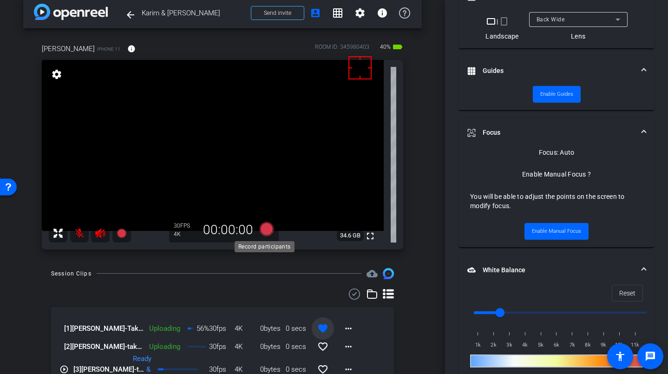
click at [265, 231] on icon at bounding box center [266, 229] width 14 height 14
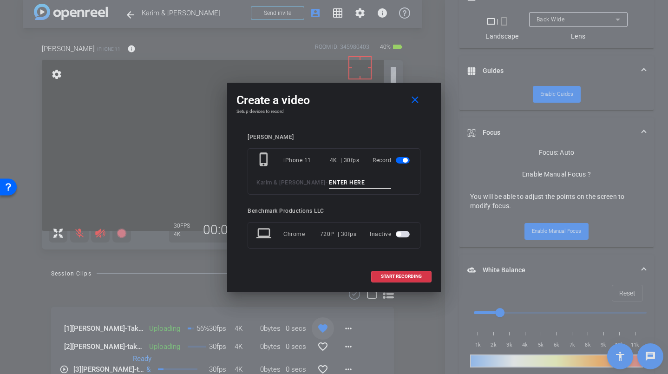
click at [331, 183] on input at bounding box center [360, 183] width 62 height 12
type input "YT1"
click at [407, 277] on span "START RECORDING" at bounding box center [401, 276] width 41 height 5
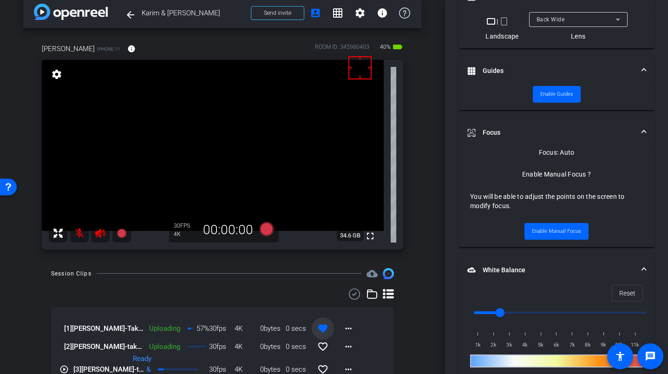
scroll to position [354, 0]
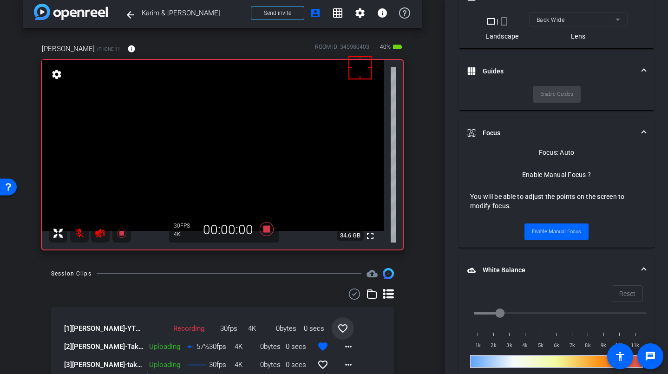
click at [75, 272] on div "Session Clips" at bounding box center [71, 273] width 40 height 9
click at [78, 238] on mat-icon at bounding box center [79, 233] width 19 height 19
click at [79, 236] on mat-icon at bounding box center [79, 233] width 19 height 19
click at [245, 267] on div "arrow_back [PERSON_NAME] & [PERSON_NAME] Back to project Send invite account_bo…" at bounding box center [222, 175] width 445 height 374
click at [266, 228] on icon at bounding box center [266, 229] width 14 height 14
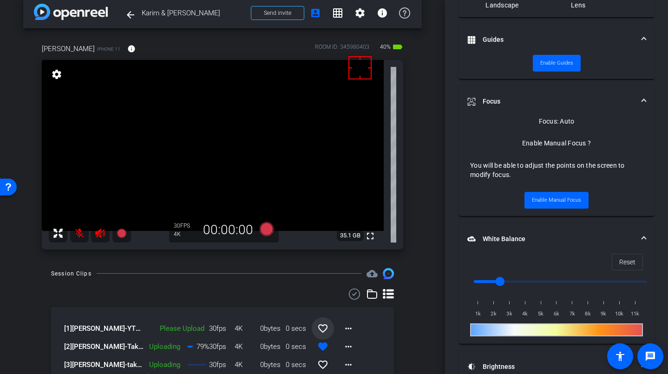
scroll to position [323, 0]
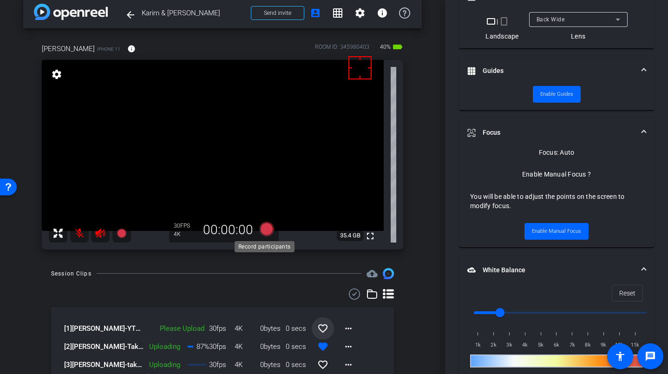
click at [264, 227] on icon at bounding box center [266, 229] width 14 height 14
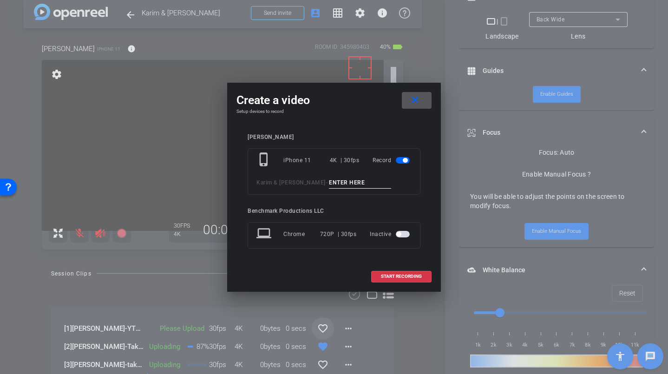
click at [329, 184] on input at bounding box center [360, 183] width 62 height 12
type input "YT2"
click at [402, 275] on span "START RECORDING" at bounding box center [401, 276] width 41 height 5
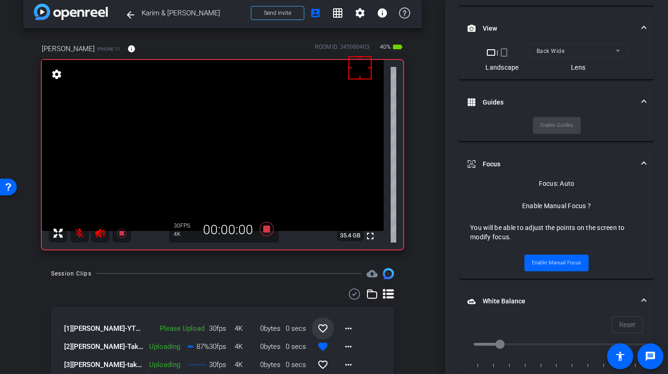
scroll to position [354, 0]
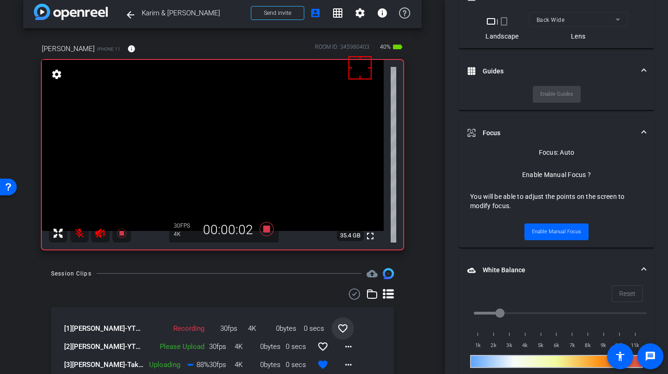
click at [78, 234] on mat-icon at bounding box center [79, 233] width 19 height 19
click at [267, 227] on icon at bounding box center [266, 229] width 14 height 14
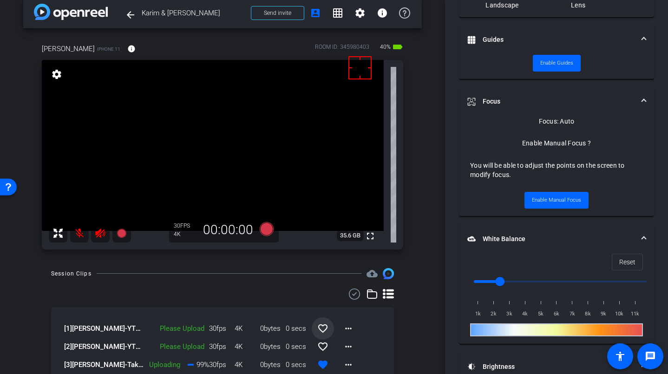
scroll to position [323, 0]
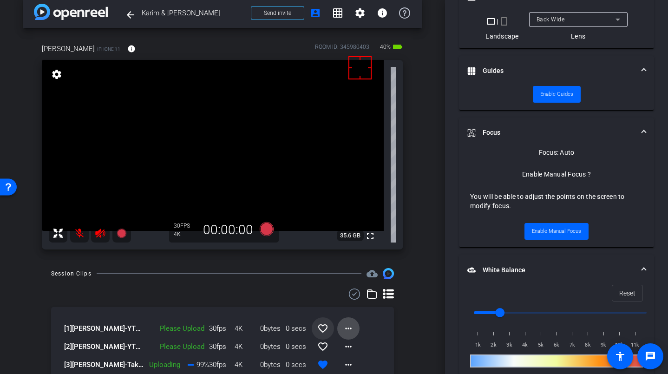
click at [351, 330] on span at bounding box center [348, 328] width 22 height 22
click at [349, 287] on span "Upload" at bounding box center [358, 285] width 37 height 11
click at [319, 330] on mat-icon "favorite_border" at bounding box center [322, 328] width 11 height 11
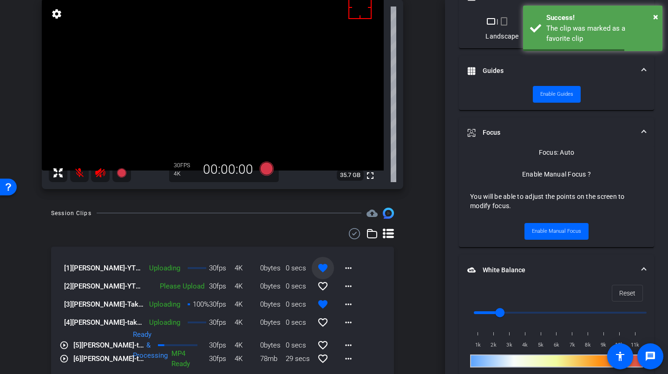
scroll to position [81, 0]
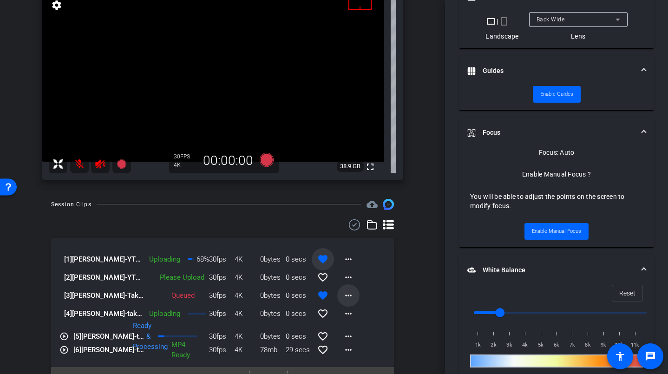
click at [343, 294] on mat-icon "more_horiz" at bounding box center [348, 295] width 11 height 11
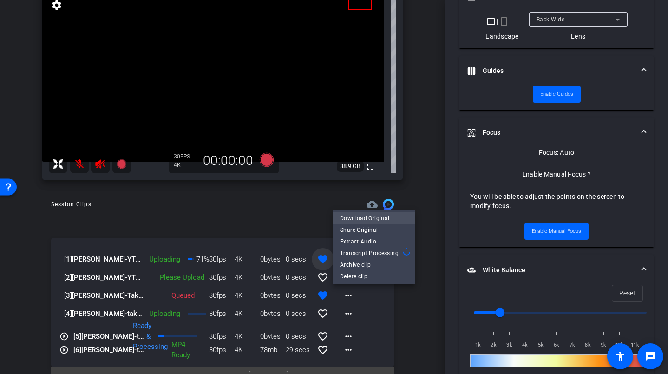
click at [363, 217] on span "Download Original" at bounding box center [374, 218] width 68 height 11
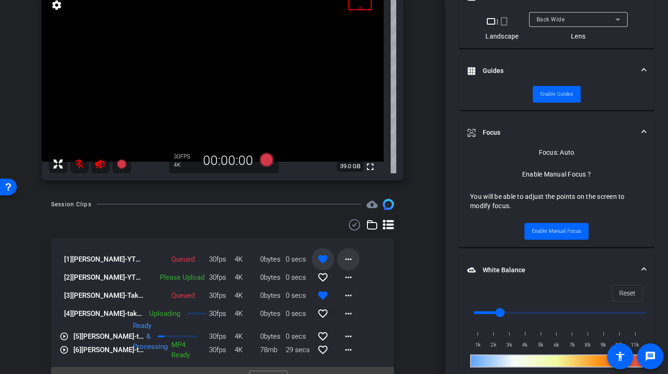
click at [343, 255] on mat-icon "more_horiz" at bounding box center [348, 258] width 11 height 11
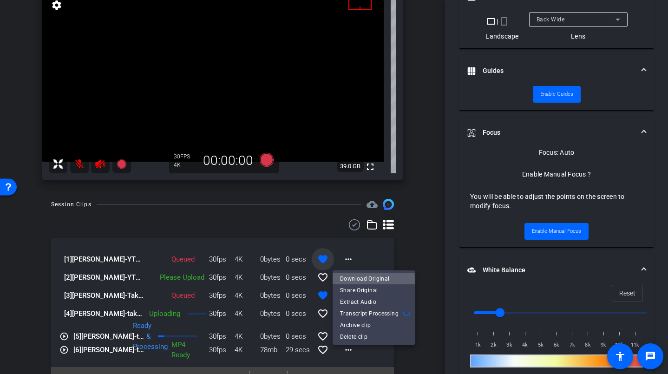
click at [351, 280] on span "Download Original" at bounding box center [374, 278] width 68 height 11
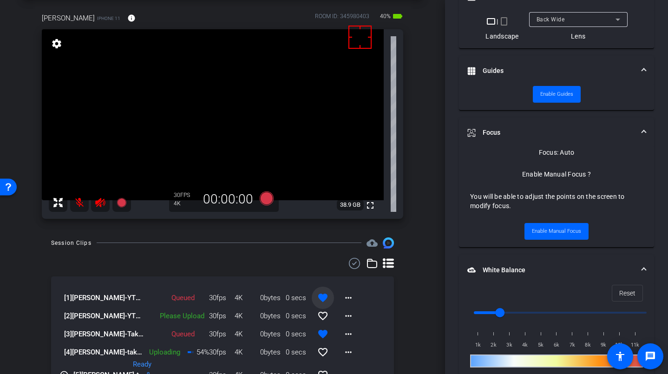
scroll to position [19, 0]
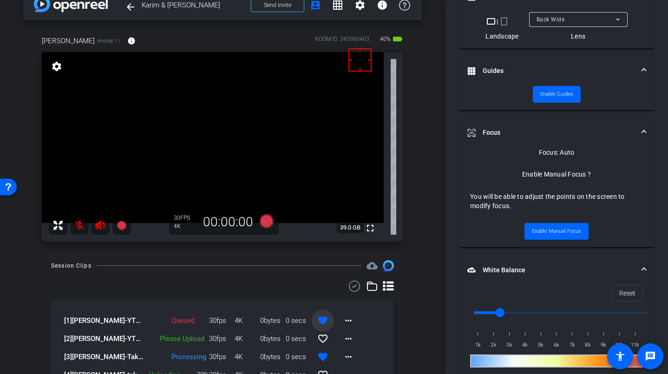
click at [285, 286] on div at bounding box center [222, 285] width 343 height 11
click at [263, 216] on icon at bounding box center [266, 221] width 14 height 14
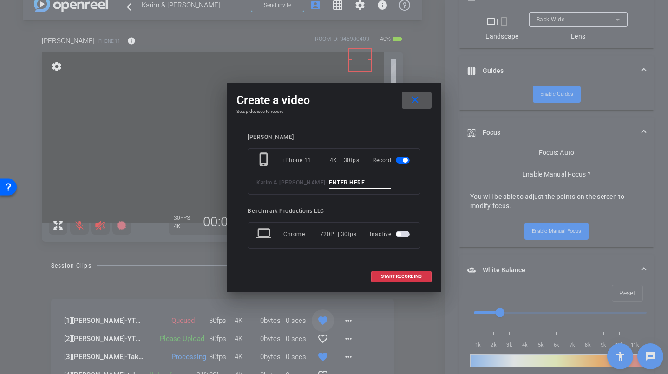
click at [310, 192] on div "phone_iphone iPhone 11 4K | 30fps Record Karim & [PERSON_NAME] -" at bounding box center [333, 171] width 173 height 46
click at [329, 186] on input at bounding box center [360, 183] width 62 height 12
type input "smile"
click at [410, 278] on span "START RECORDING" at bounding box center [401, 276] width 41 height 5
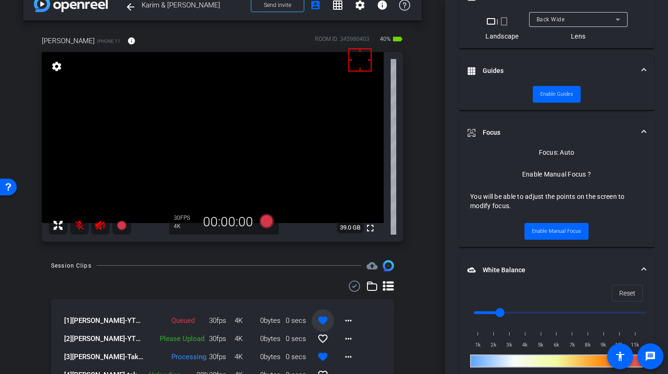
scroll to position [354, 0]
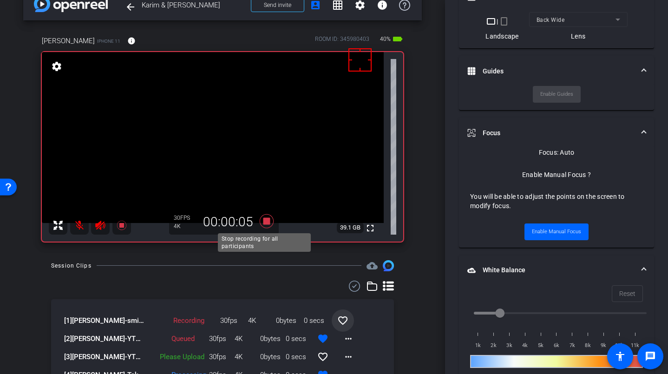
click at [265, 221] on icon at bounding box center [266, 221] width 14 height 14
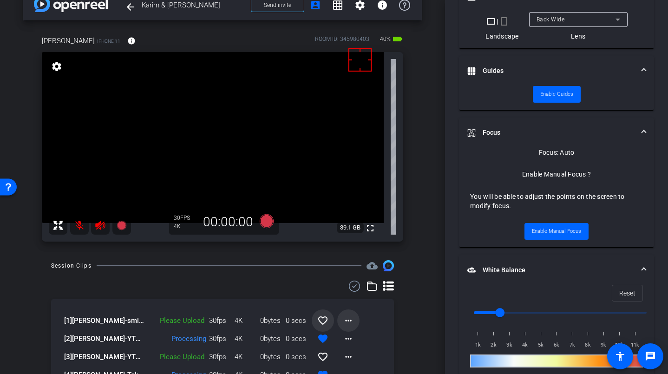
click at [345, 320] on mat-icon "more_horiz" at bounding box center [348, 320] width 11 height 11
click at [356, 338] on span "Upload" at bounding box center [358, 339] width 37 height 11
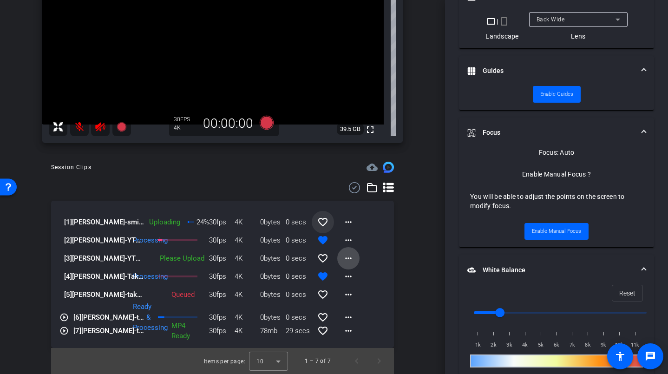
click at [348, 258] on mat-icon "more_horiz" at bounding box center [348, 258] width 11 height 11
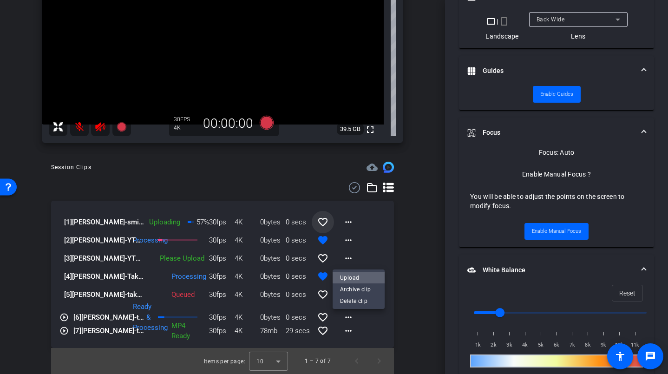
click at [362, 275] on span "Upload" at bounding box center [358, 277] width 37 height 11
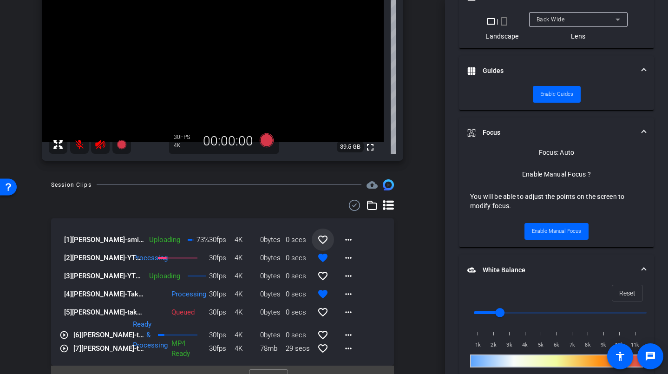
scroll to position [79, 0]
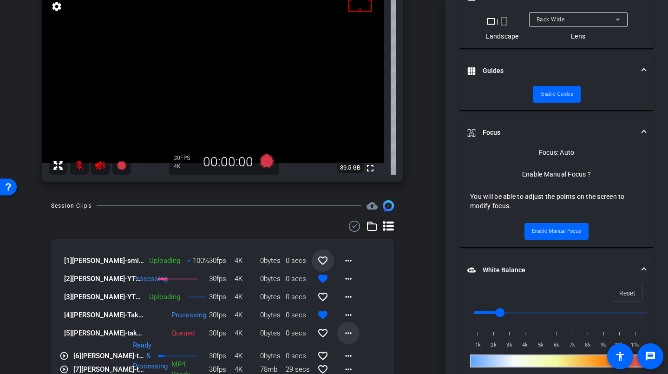
click at [344, 332] on mat-icon "more_horiz" at bounding box center [348, 332] width 11 height 11
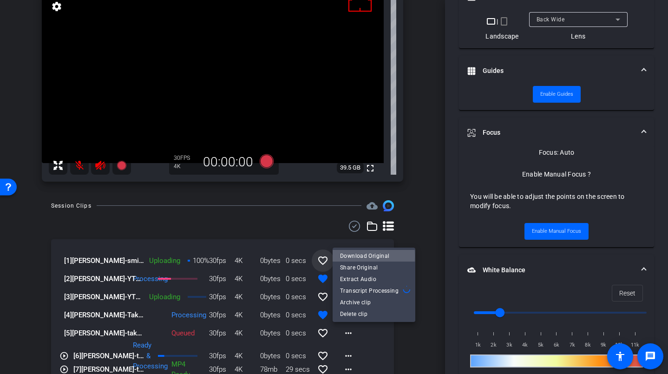
click at [363, 256] on span "Download Original" at bounding box center [374, 255] width 68 height 11
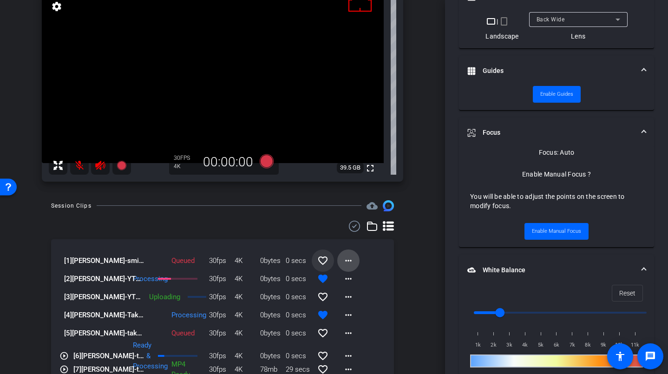
click at [348, 259] on mat-icon "more_horiz" at bounding box center [348, 260] width 11 height 11
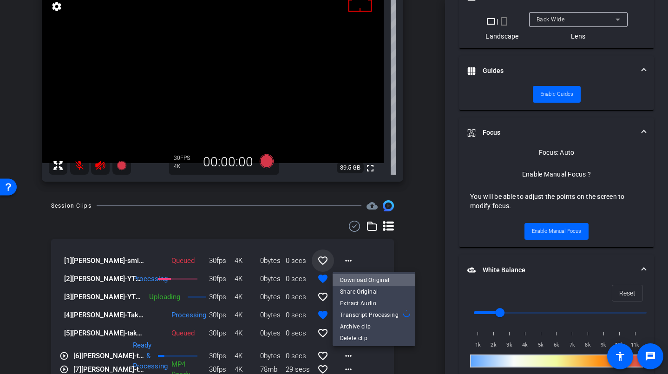
click at [362, 282] on span "Download Original" at bounding box center [374, 279] width 68 height 11
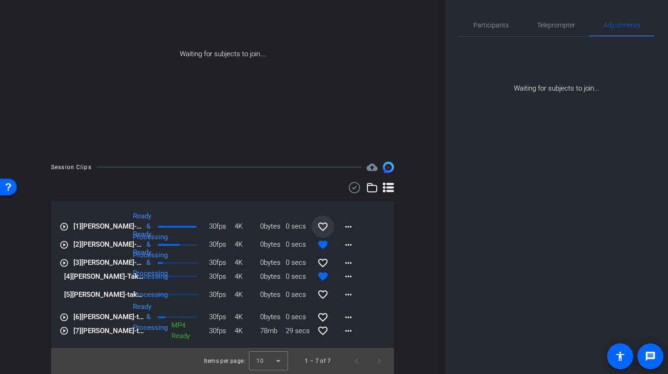
scroll to position [0, 0]
